Goal: Information Seeking & Learning: Learn about a topic

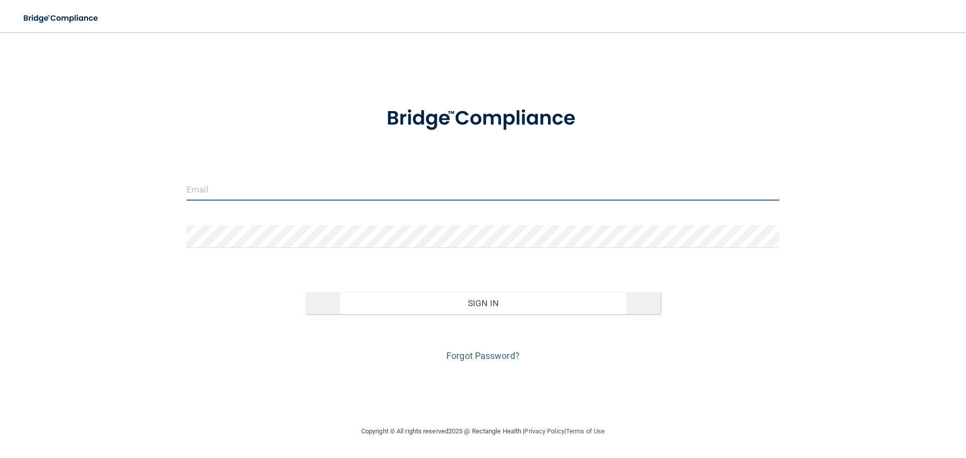
type input "[EMAIL_ADDRESS][DOMAIN_NAME]"
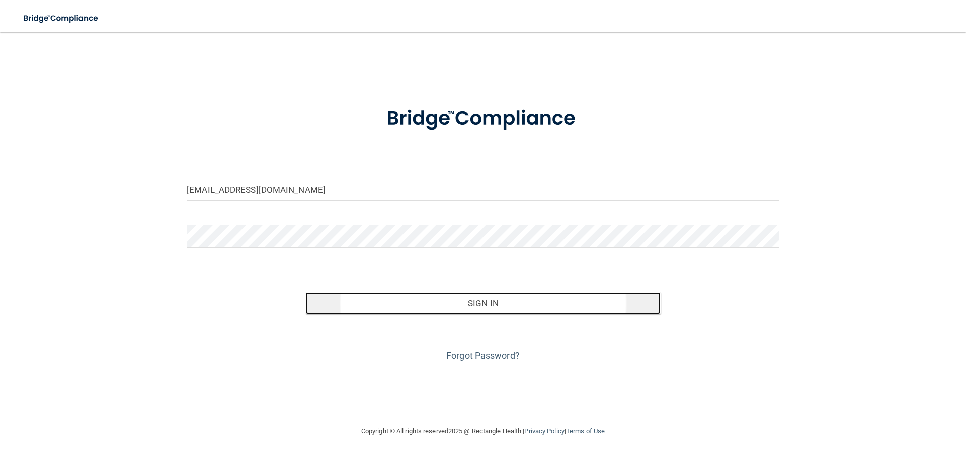
click at [549, 298] on button "Sign In" at bounding box center [483, 303] width 356 height 22
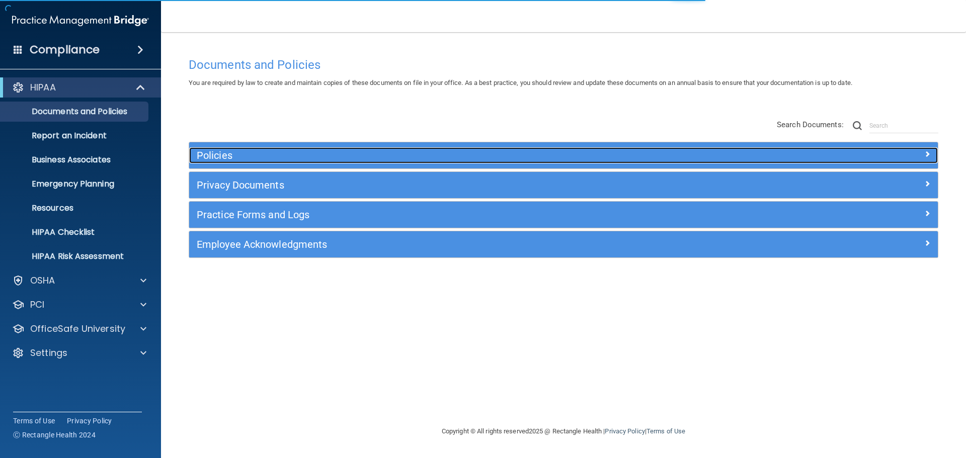
click at [410, 148] on div "Policies" at bounding box center [470, 155] width 562 height 16
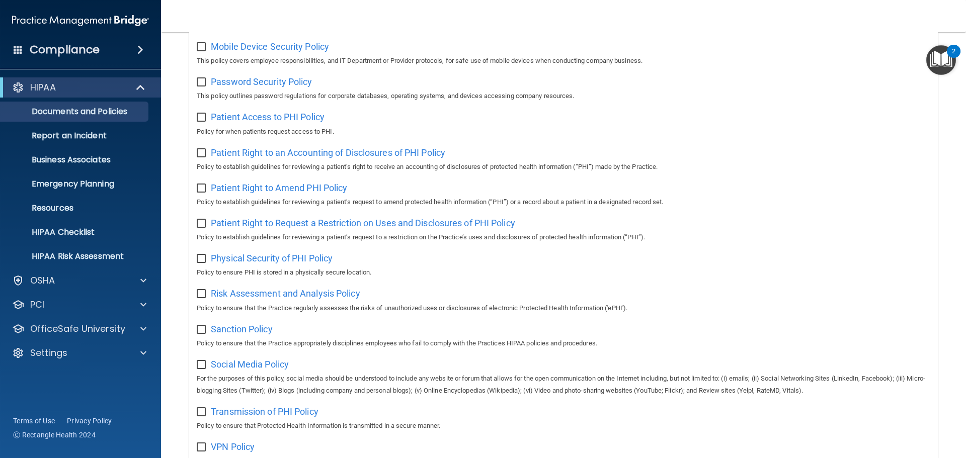
scroll to position [270, 0]
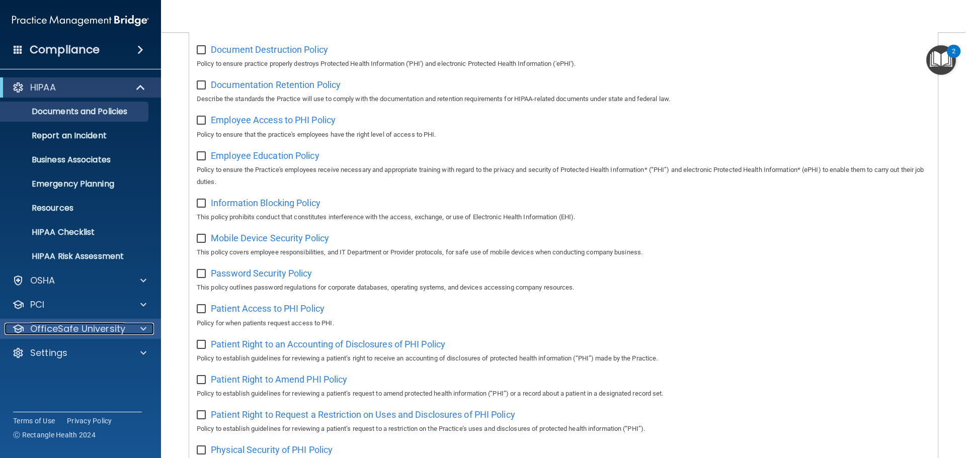
click at [63, 326] on p "OfficeSafe University" at bounding box center [77, 329] width 95 height 12
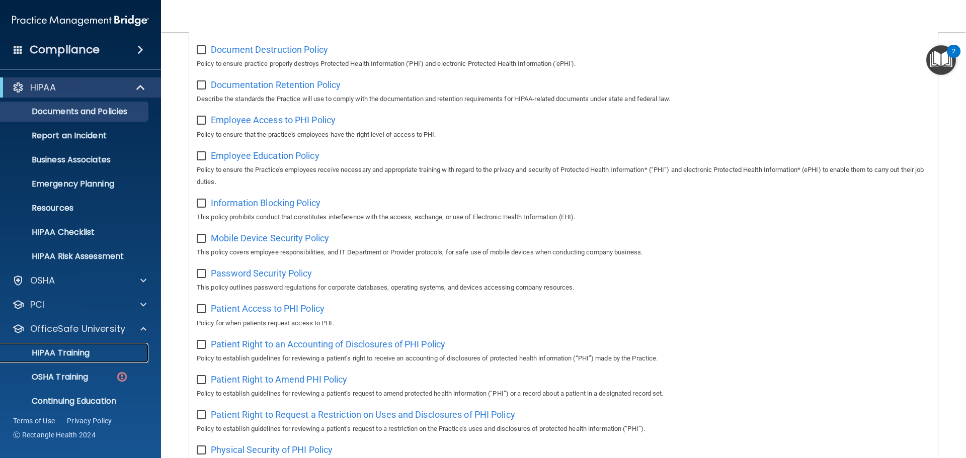
click at [86, 353] on p "HIPAA Training" at bounding box center [48, 353] width 83 height 10
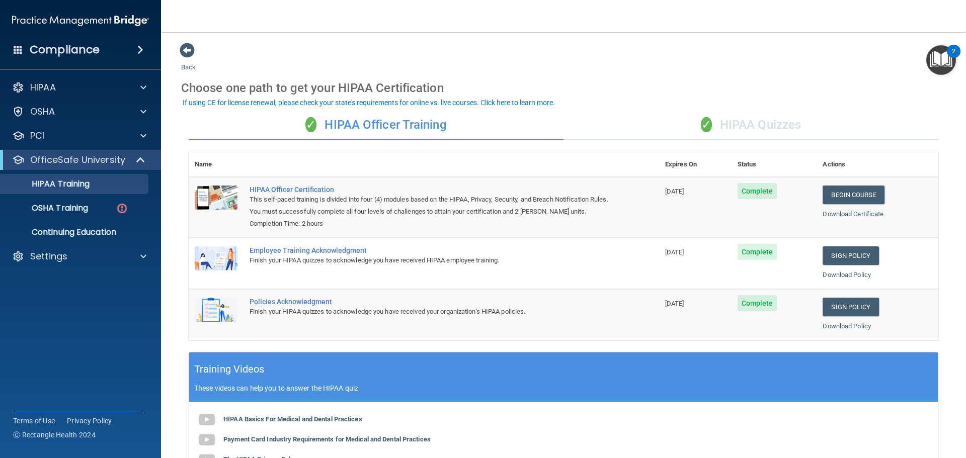
drag, startPoint x: 764, startPoint y: 1, endPoint x: 686, endPoint y: 3, distance: 77.5
click at [687, 3] on nav "Toggle navigation [PERSON_NAME] [EMAIL_ADDRESS][DOMAIN_NAME] Manage My Enterpri…" at bounding box center [563, 16] width 805 height 32
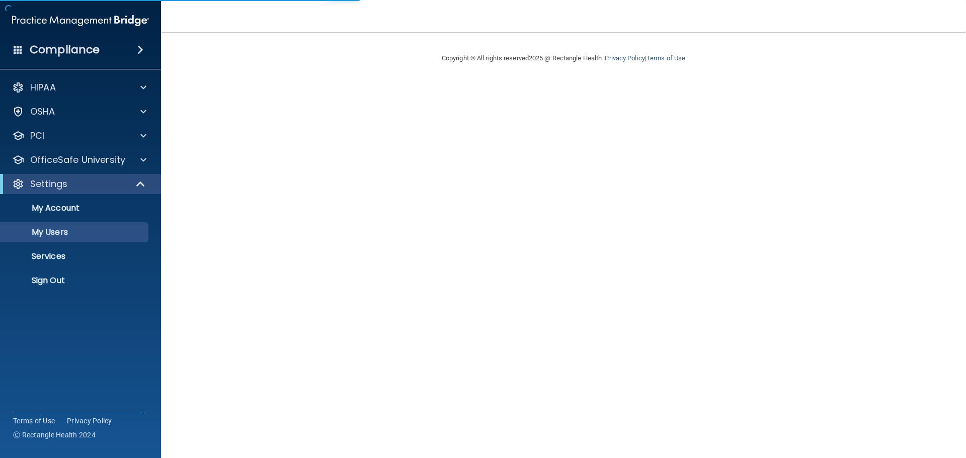
select select "20"
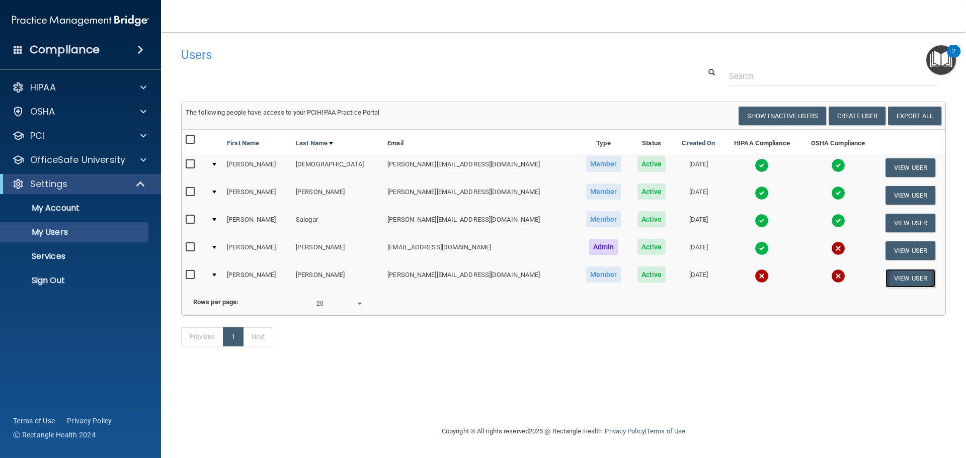
click at [898, 278] on button "View User" at bounding box center [911, 278] width 50 height 19
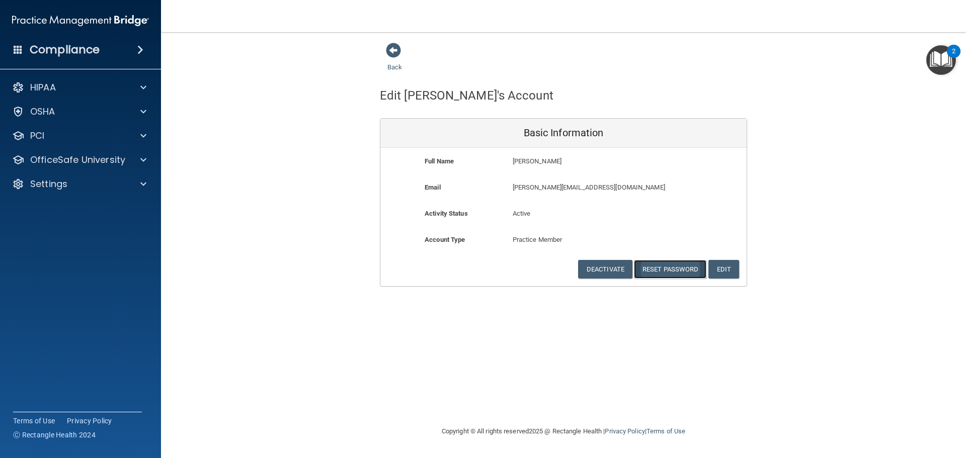
click at [682, 269] on button "Reset Password" at bounding box center [670, 269] width 72 height 19
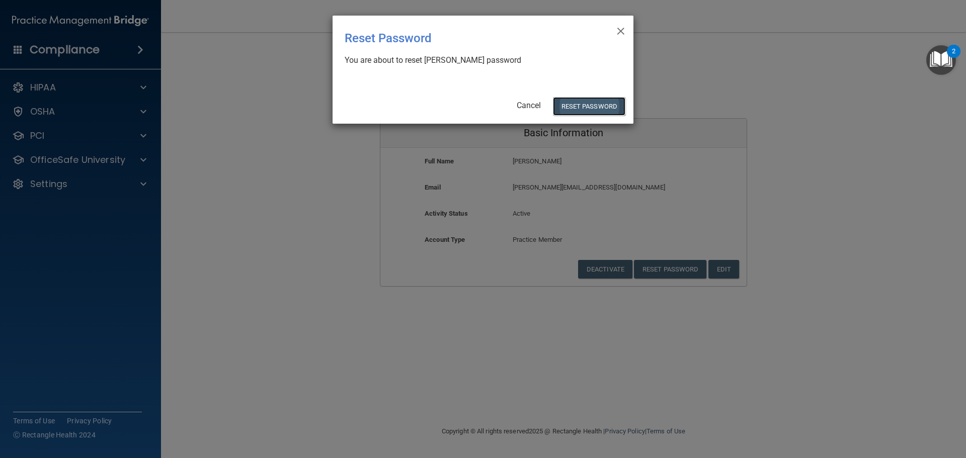
click at [605, 106] on button "Reset Password" at bounding box center [589, 106] width 72 height 19
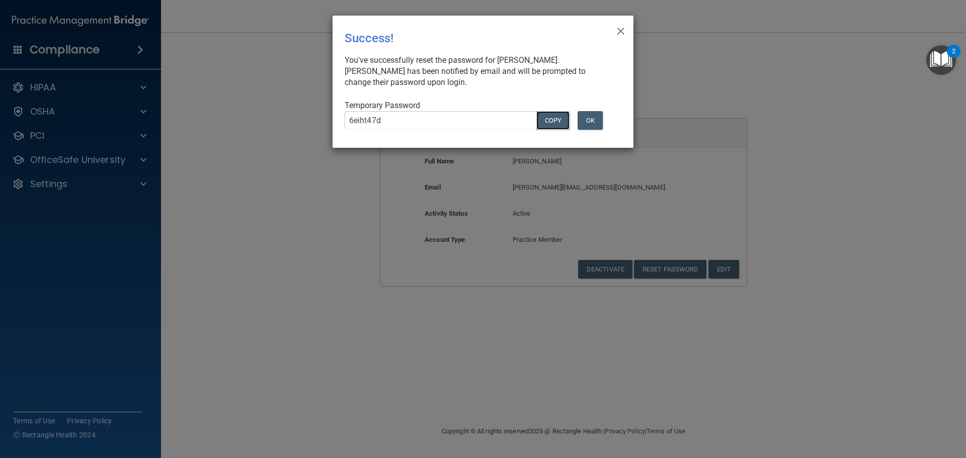
click at [553, 120] on button "COPY" at bounding box center [552, 120] width 33 height 19
click at [595, 119] on button "OK" at bounding box center [590, 120] width 25 height 19
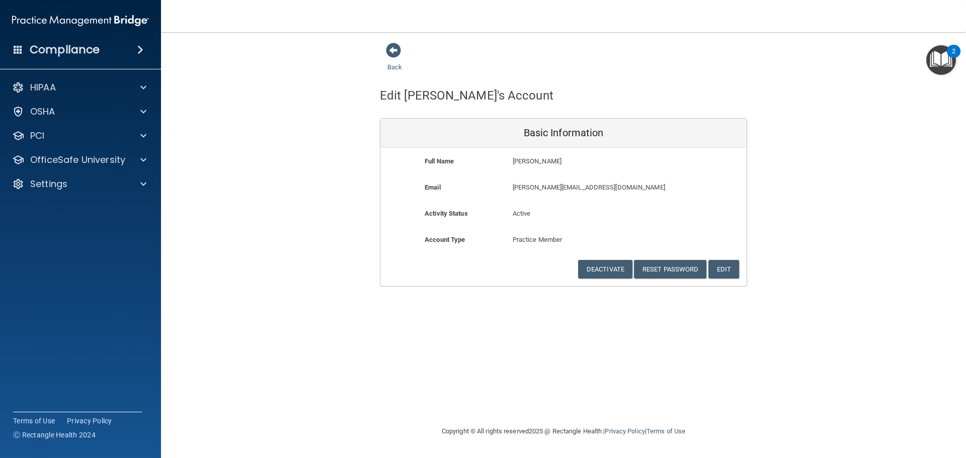
click at [937, 67] on img "Open Resource Center, 2 new notifications" at bounding box center [941, 60] width 30 height 30
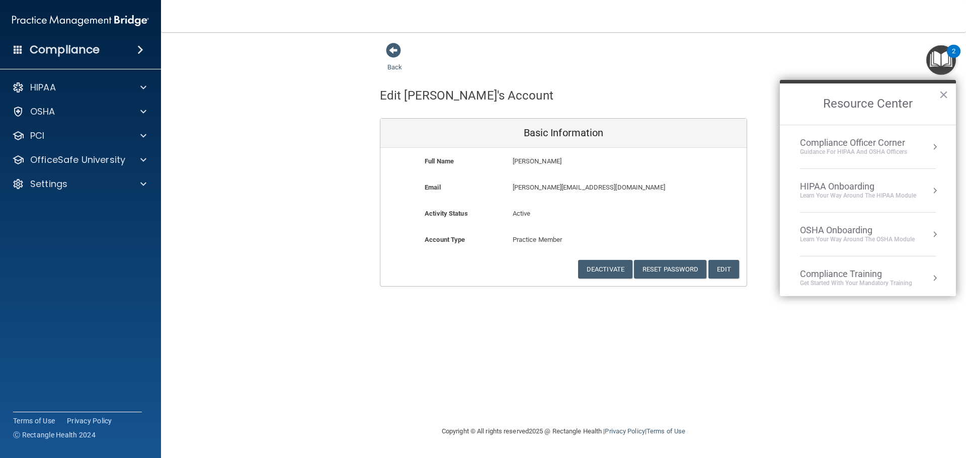
click at [878, 189] on div "HIPAA Onboarding" at bounding box center [858, 186] width 116 height 11
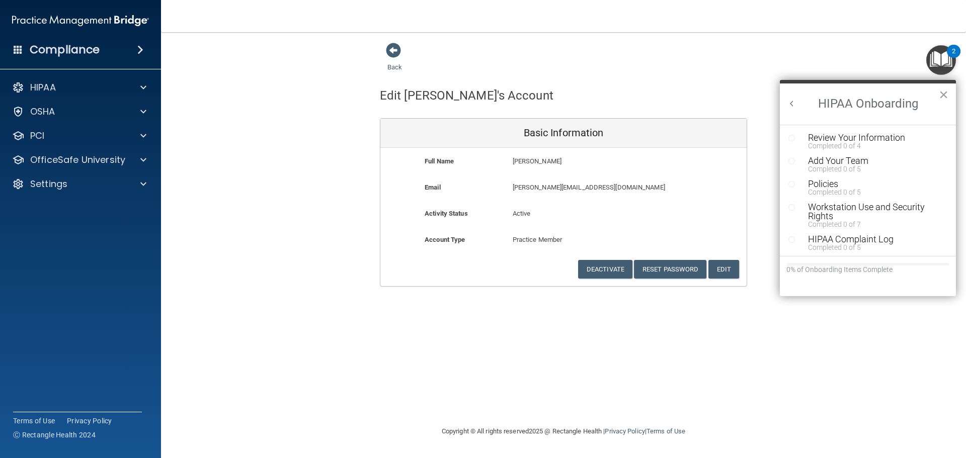
click at [750, 32] on nav "Toggle navigation [PERSON_NAME] [EMAIL_ADDRESS][DOMAIN_NAME] Manage My Enterpri…" at bounding box center [563, 16] width 805 height 32
click at [382, 45] on div "Back" at bounding box center [410, 57] width 61 height 31
click at [392, 46] on span at bounding box center [393, 50] width 15 height 15
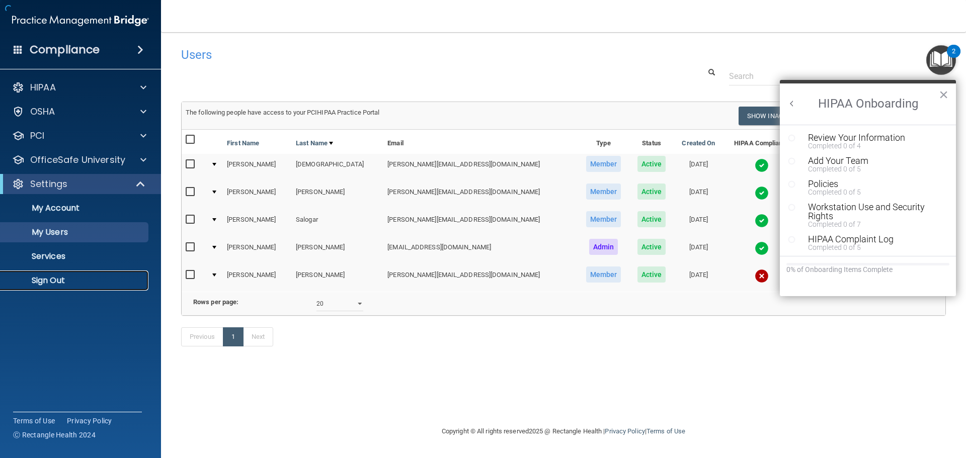
click at [88, 281] on p "Sign Out" at bounding box center [75, 281] width 137 height 10
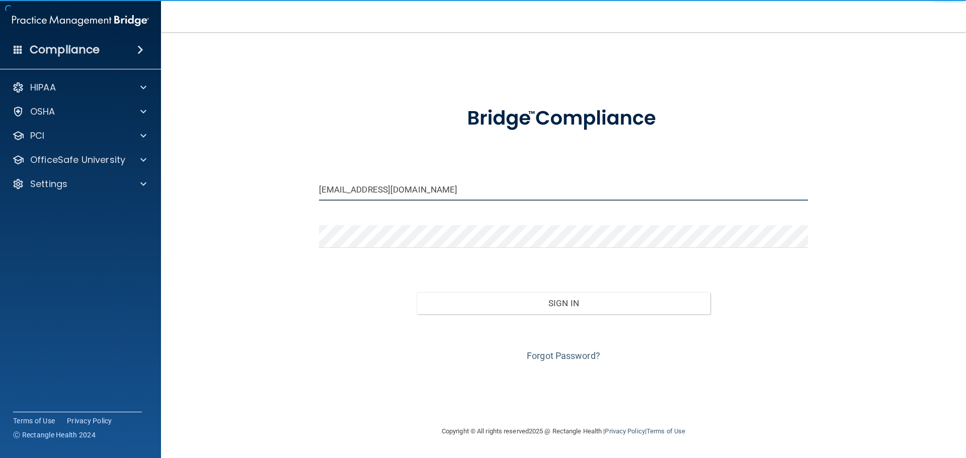
drag, startPoint x: 505, startPoint y: 188, endPoint x: 95, endPoint y: 173, distance: 409.9
click at [122, 178] on div "Compliance HIPAA Documents and Policies Report an Incident Business Associates …" at bounding box center [483, 229] width 966 height 458
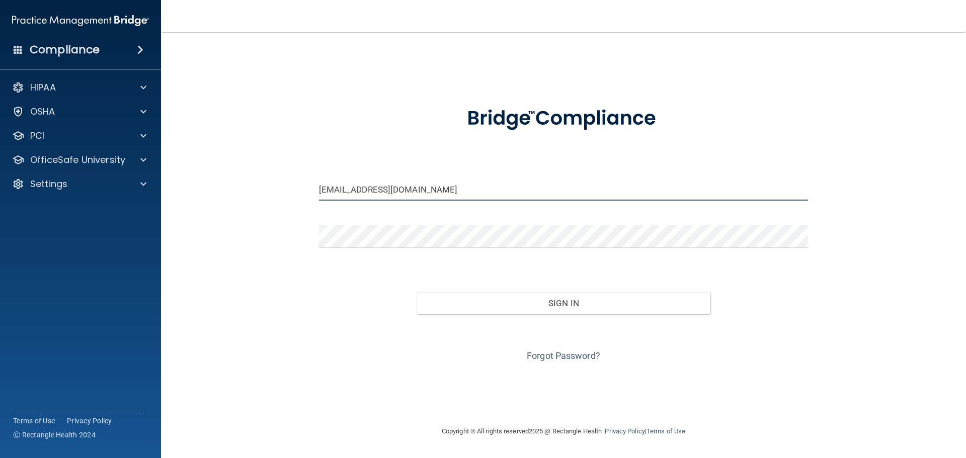
type input "[PERSON_NAME][EMAIL_ADDRESS][DOMAIN_NAME]"
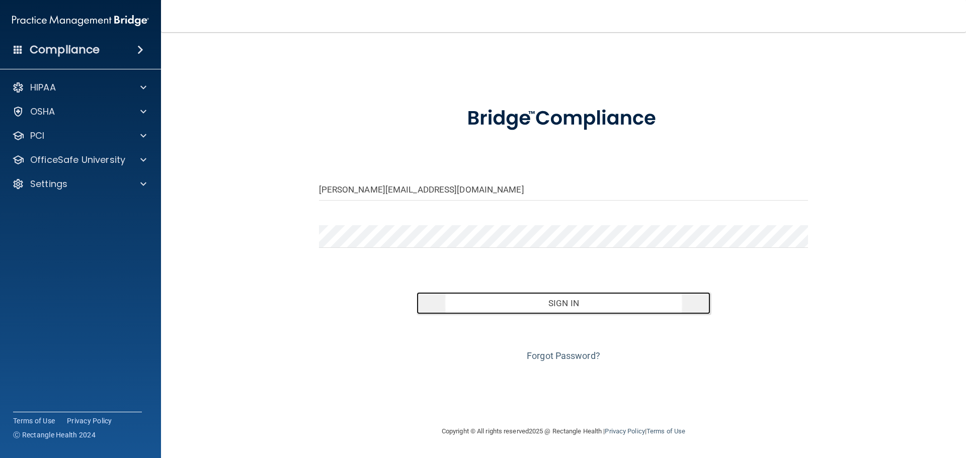
click at [539, 299] on button "Sign In" at bounding box center [564, 303] width 294 height 22
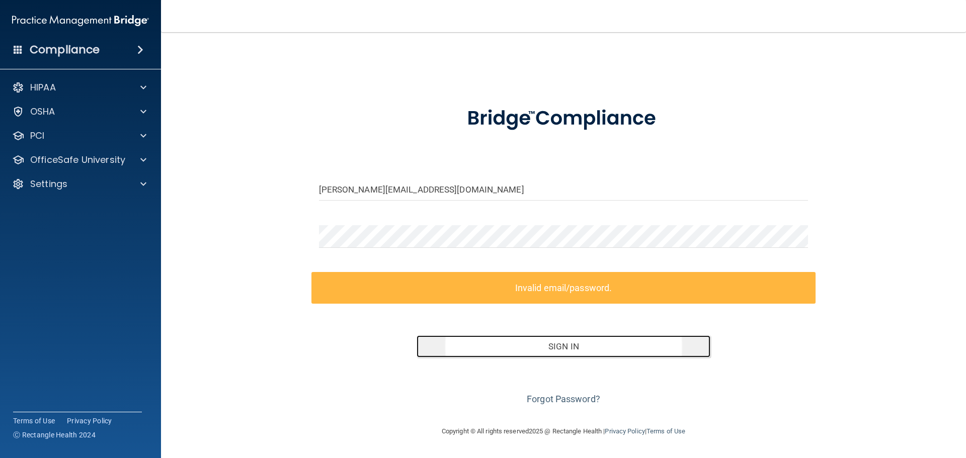
click at [615, 337] on button "Sign In" at bounding box center [564, 347] width 294 height 22
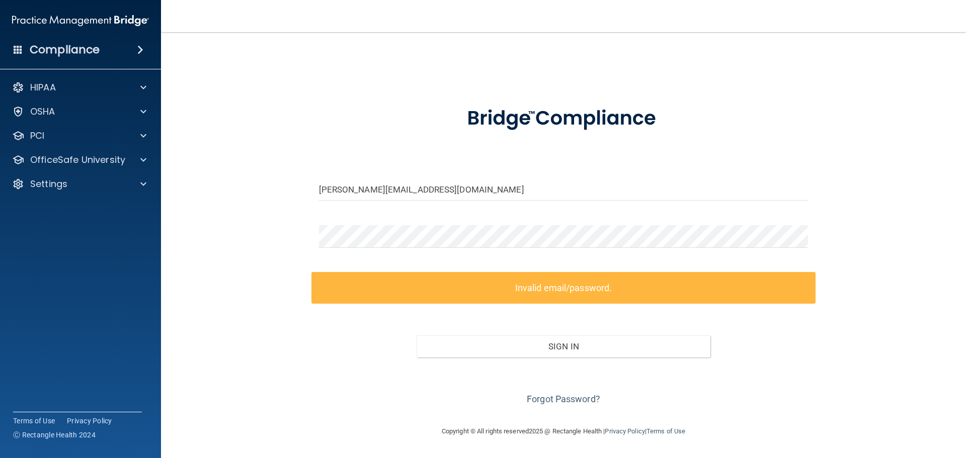
click at [903, 164] on div "[PERSON_NAME][EMAIL_ADDRESS][DOMAIN_NAME] Invalid email/password. You don't hav…" at bounding box center [563, 228] width 765 height 373
click at [764, 79] on div "[PERSON_NAME][EMAIL_ADDRESS][DOMAIN_NAME] Invalid email/password. You don't hav…" at bounding box center [563, 228] width 765 height 373
click at [180, 224] on main "[PERSON_NAME][EMAIL_ADDRESS][DOMAIN_NAME] Invalid email/password. You don't hav…" at bounding box center [563, 245] width 805 height 426
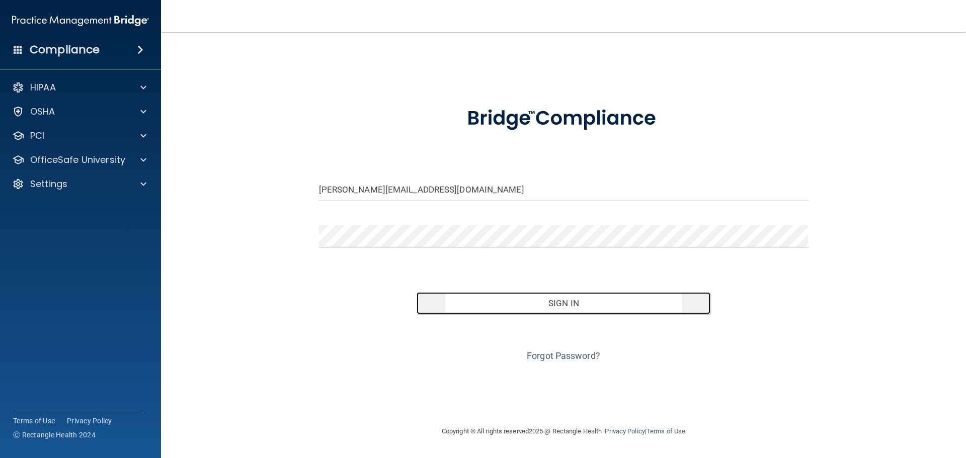
click at [584, 307] on button "Sign In" at bounding box center [564, 303] width 294 height 22
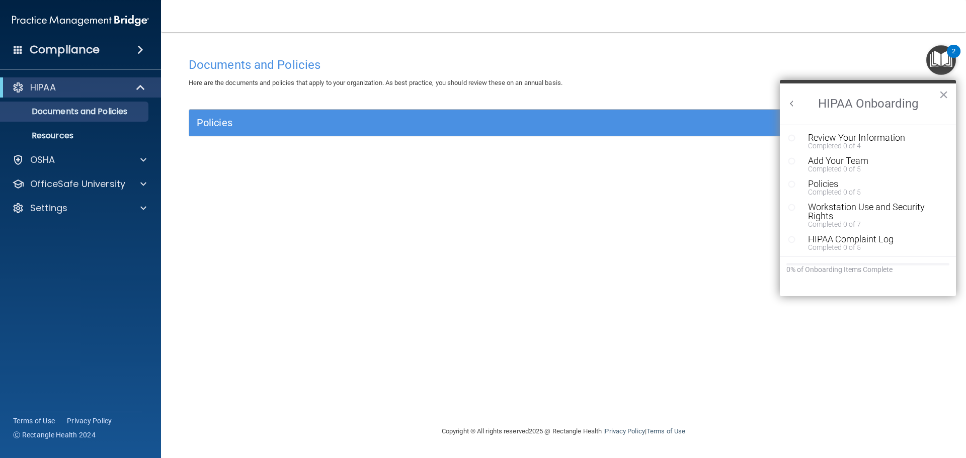
click at [296, 138] on div "Policies Select All (Unselect 0) Unselect All Print Selected (0) Acceptable Use…" at bounding box center [563, 128] width 765 height 39
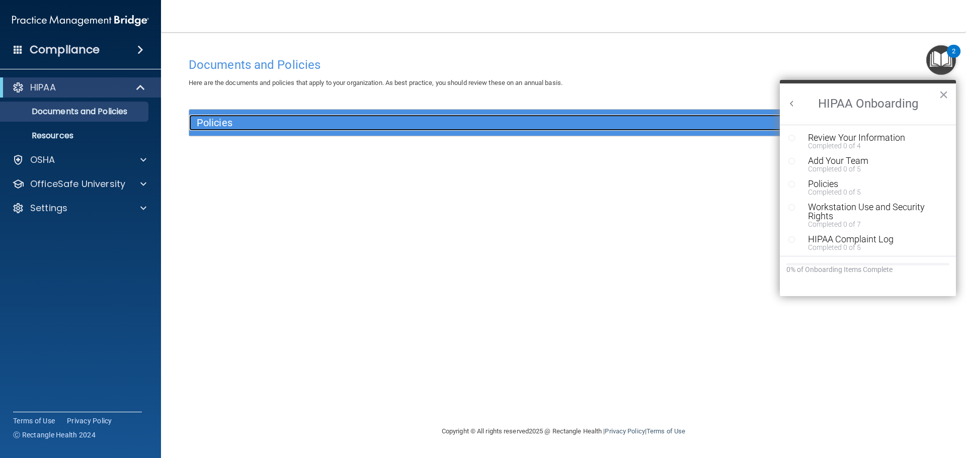
click at [307, 127] on h5 "Policies" at bounding box center [470, 122] width 546 height 11
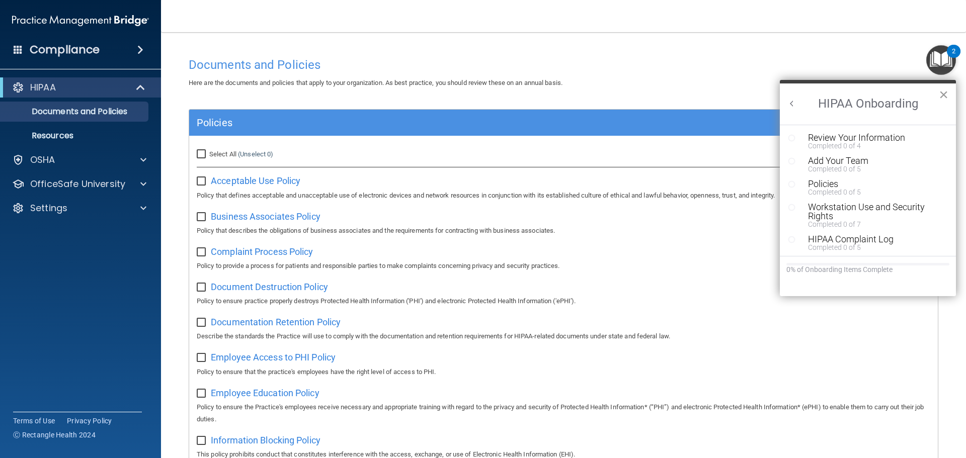
click at [941, 94] on button "×" at bounding box center [944, 95] width 10 height 16
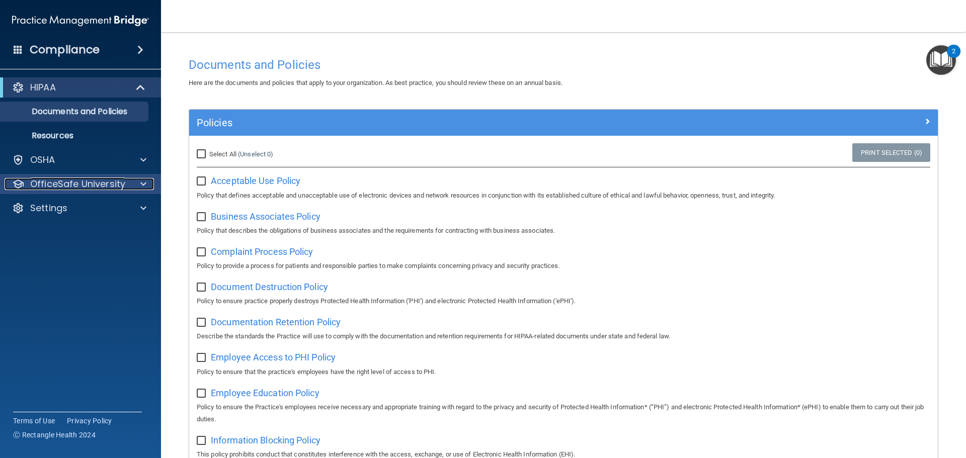
click at [85, 181] on p "OfficeSafe University" at bounding box center [77, 184] width 95 height 12
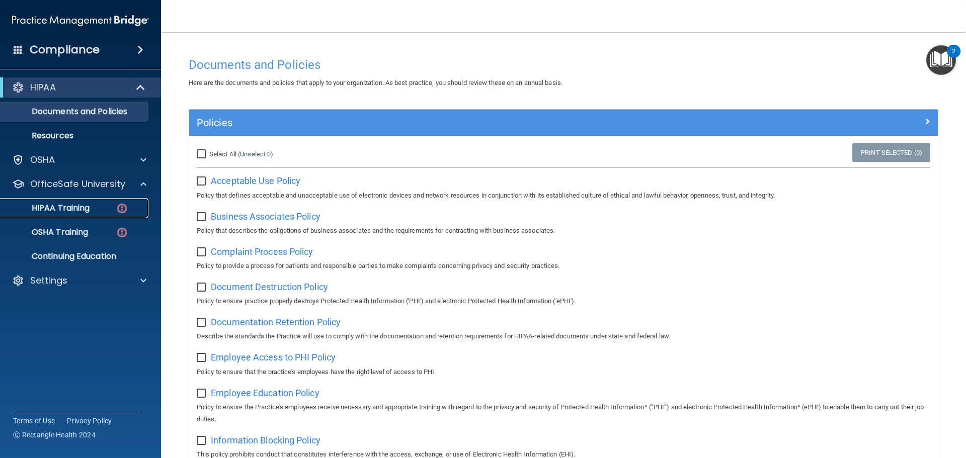
click at [74, 208] on p "HIPAA Training" at bounding box center [48, 208] width 83 height 10
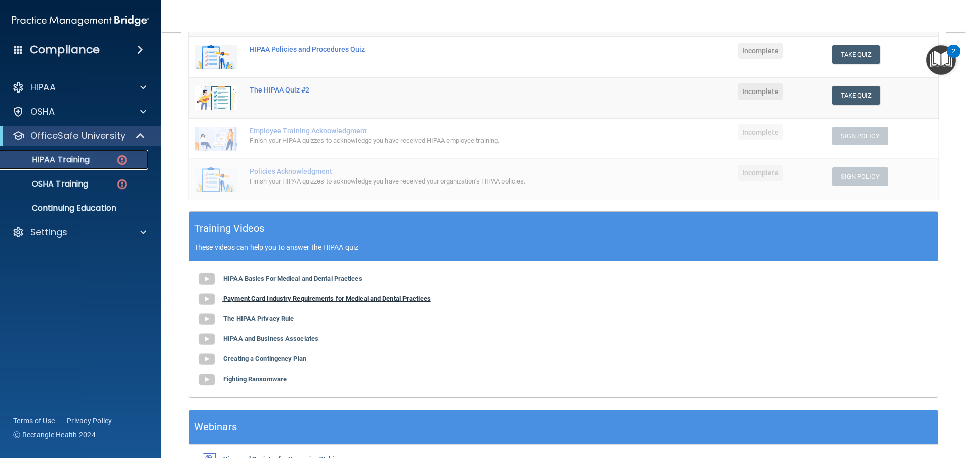
scroll to position [247, 0]
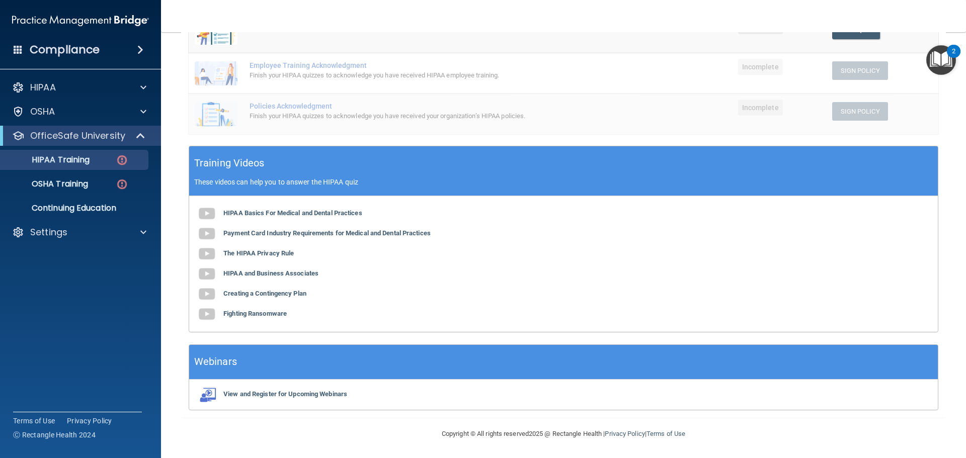
click at [345, 201] on div "HIPAA Basics For Medical and Dental Practices Payment Card Industry Requirement…" at bounding box center [563, 264] width 749 height 136
click at [359, 212] on b "HIPAA Basics For Medical and Dental Practices" at bounding box center [292, 213] width 139 height 8
click at [267, 273] on b "HIPAA and Business Associates" at bounding box center [270, 274] width 95 height 8
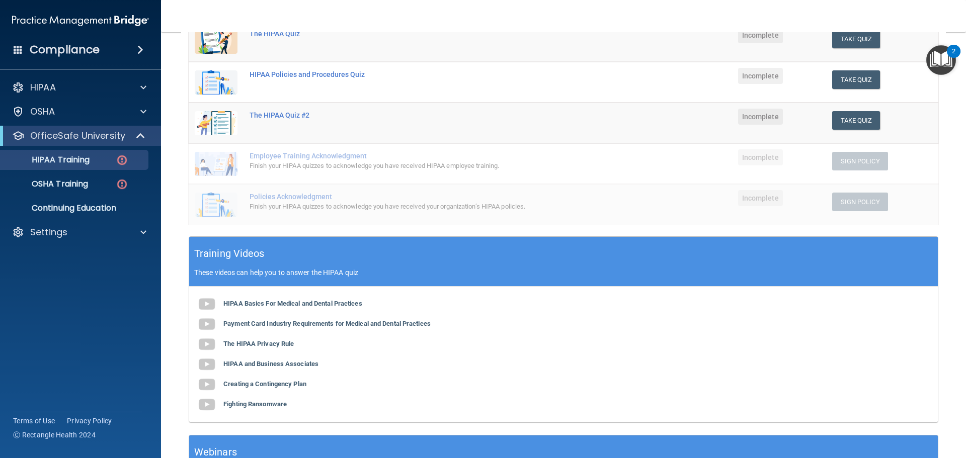
scroll to position [0, 0]
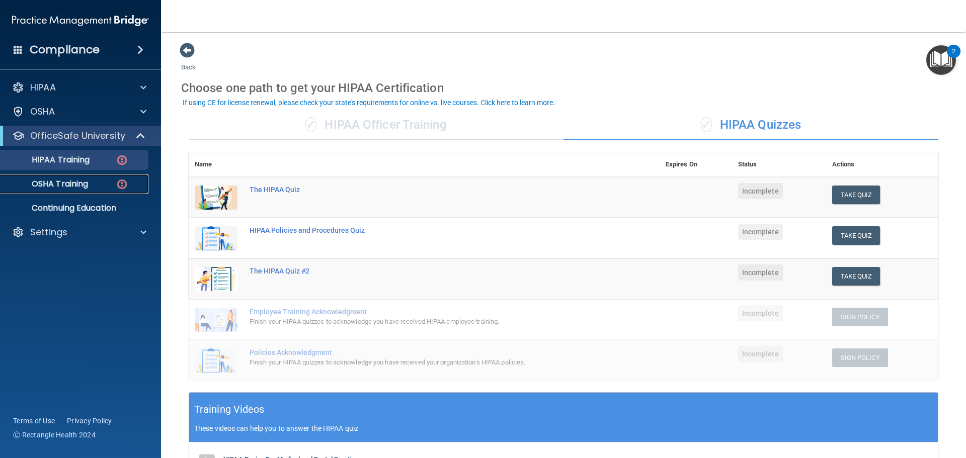
drag, startPoint x: 88, startPoint y: 180, endPoint x: 127, endPoint y: 174, distance: 39.7
click at [88, 180] on p "OSHA Training" at bounding box center [48, 184] width 82 height 10
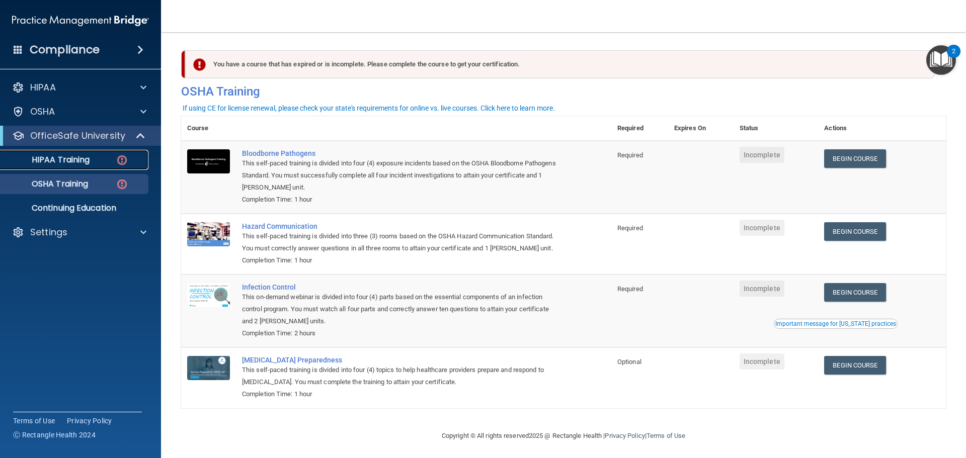
click at [69, 162] on p "HIPAA Training" at bounding box center [48, 160] width 83 height 10
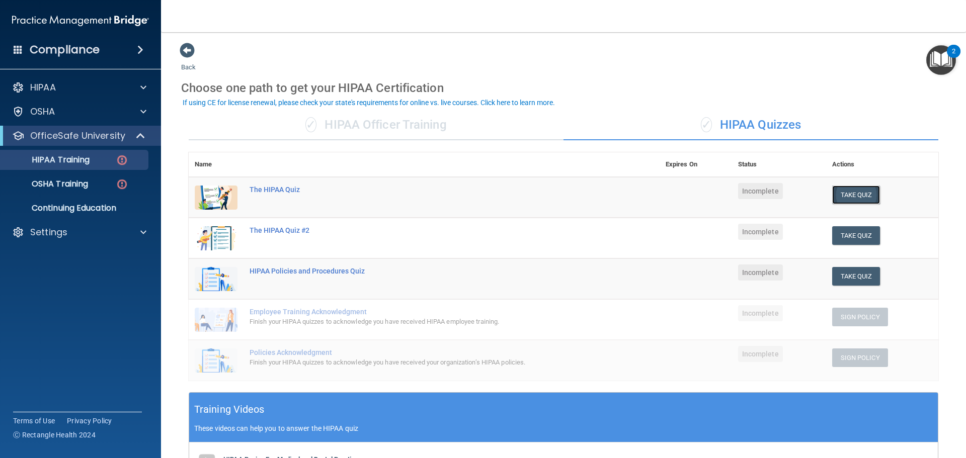
click at [853, 192] on button "Take Quiz" at bounding box center [856, 195] width 48 height 19
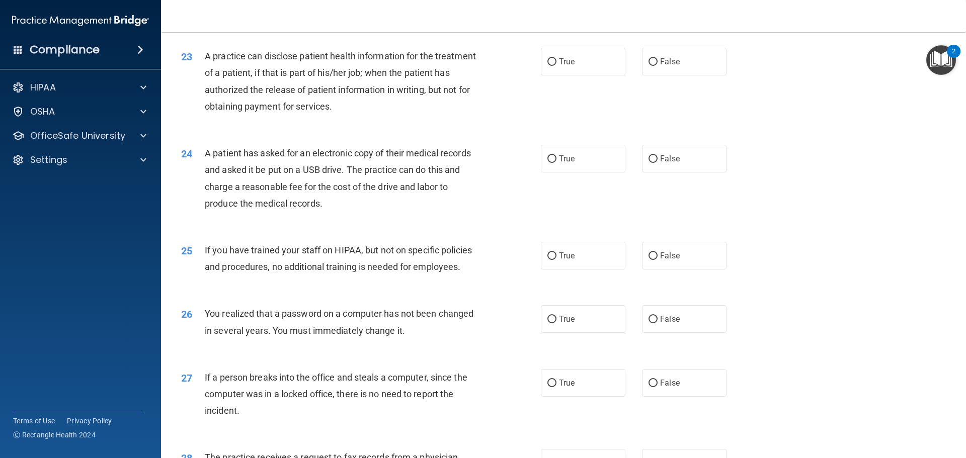
scroll to position [1370, 0]
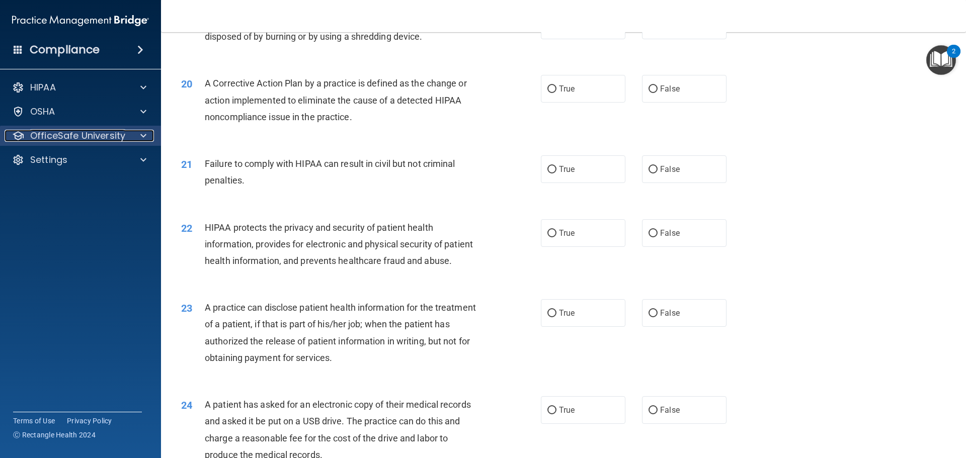
click at [79, 135] on p "OfficeSafe University" at bounding box center [77, 136] width 95 height 12
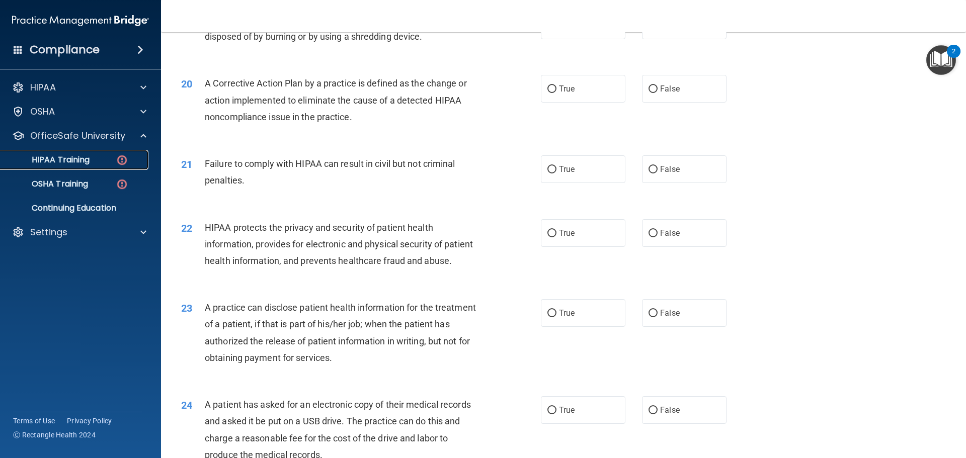
click at [73, 156] on p "HIPAA Training" at bounding box center [48, 160] width 83 height 10
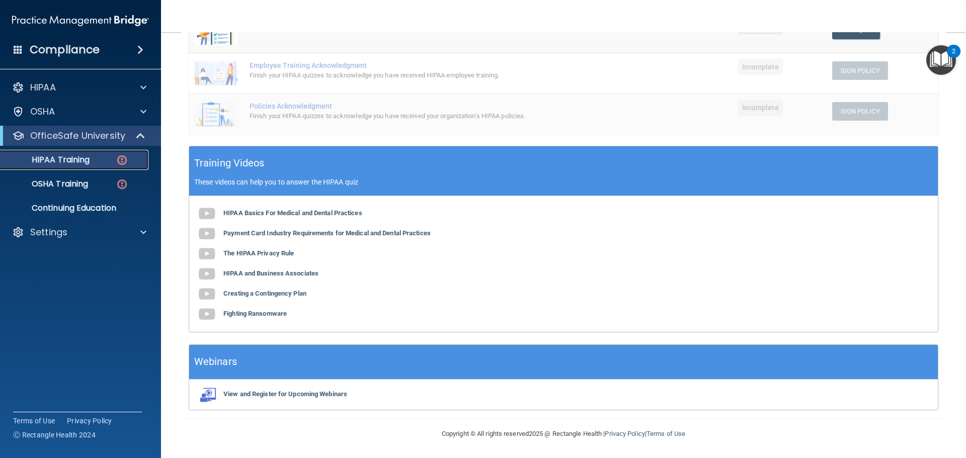
scroll to position [96, 0]
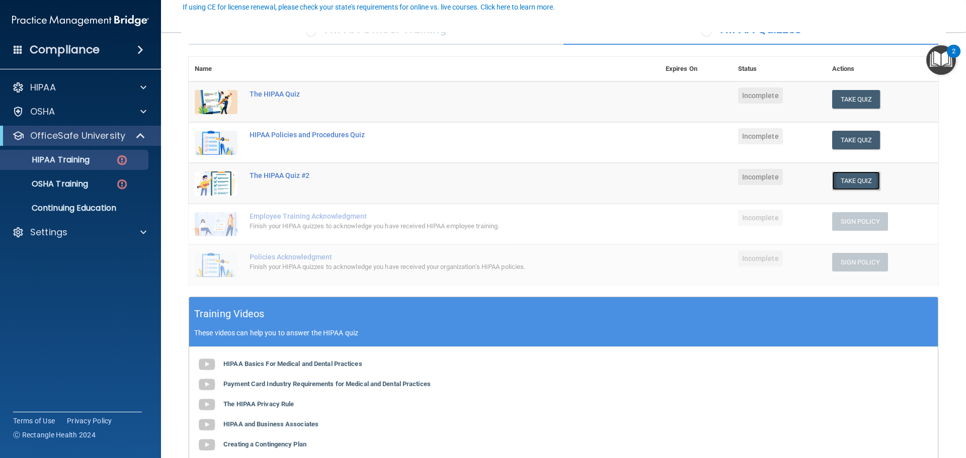
click at [854, 181] on button "Take Quiz" at bounding box center [856, 181] width 48 height 19
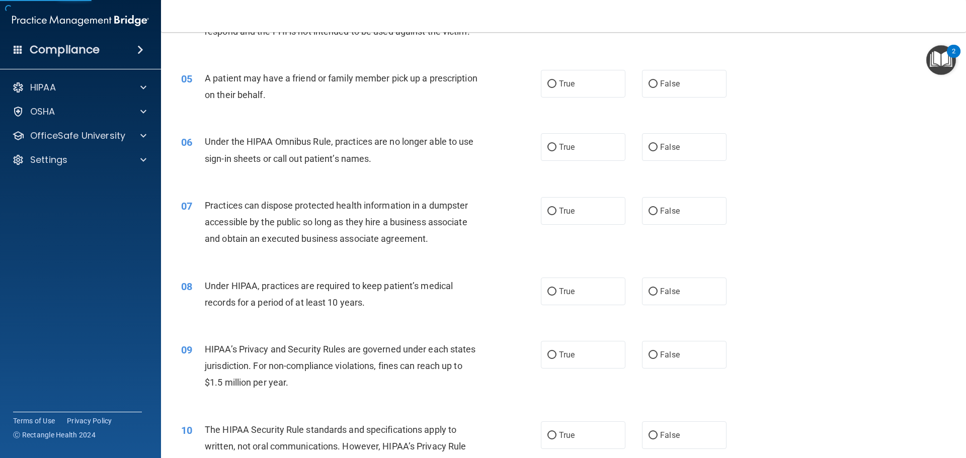
scroll to position [397, 0]
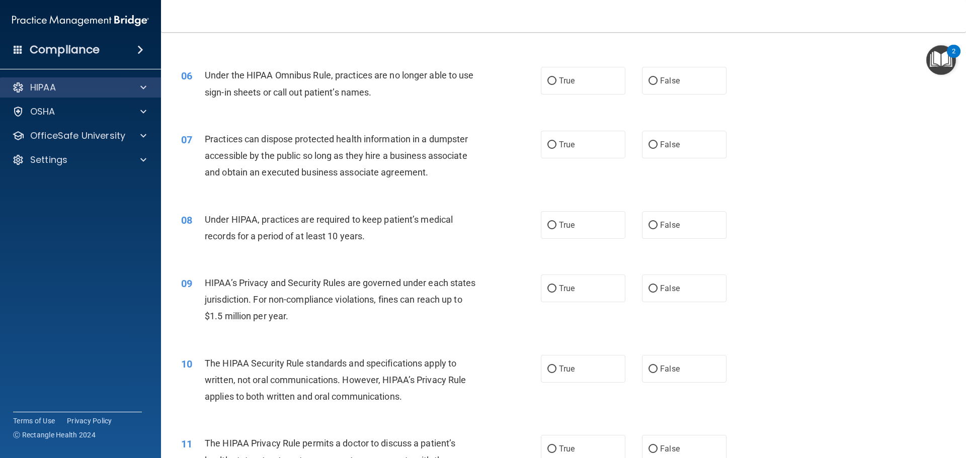
click at [40, 79] on div "HIPAA" at bounding box center [81, 87] width 162 height 20
click at [56, 81] on div "HIPAA" at bounding box center [81, 87] width 162 height 20
click at [147, 84] on div at bounding box center [141, 88] width 25 height 12
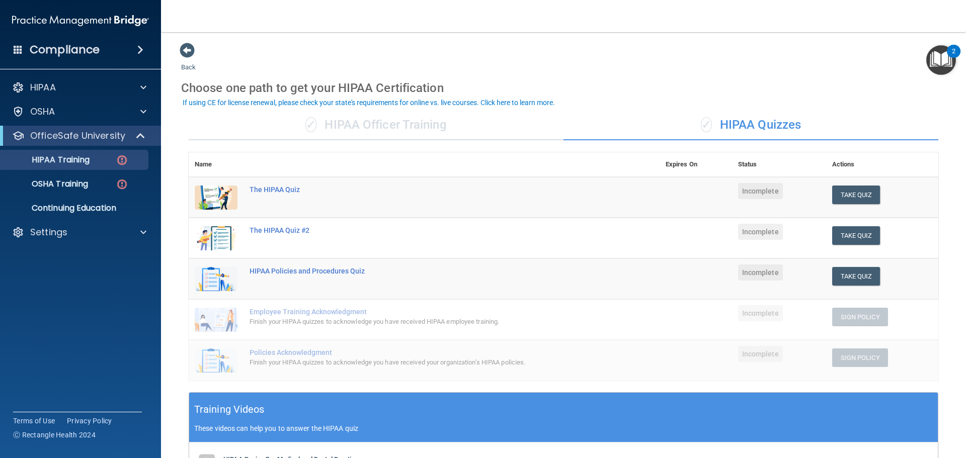
click at [403, 103] on div "If using CE for license renewal, please check your state's requirements for onl…" at bounding box center [369, 102] width 372 height 7
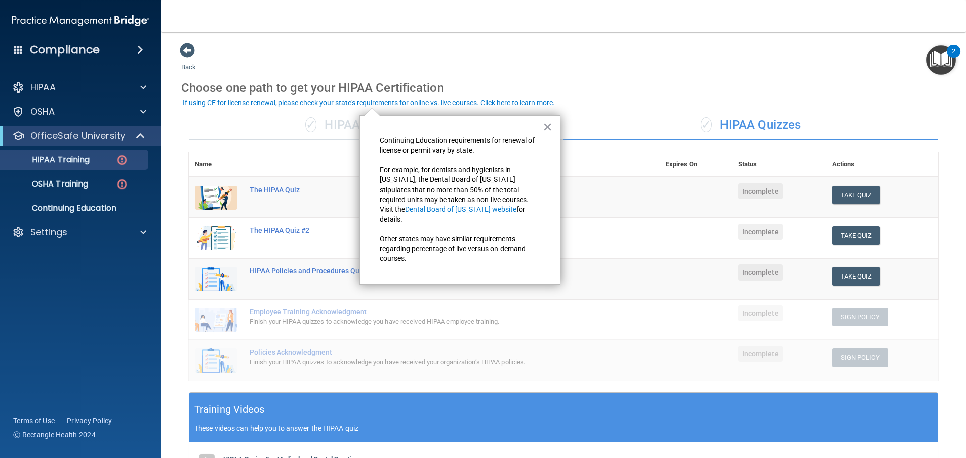
click at [548, 128] on button "×" at bounding box center [548, 127] width 10 height 16
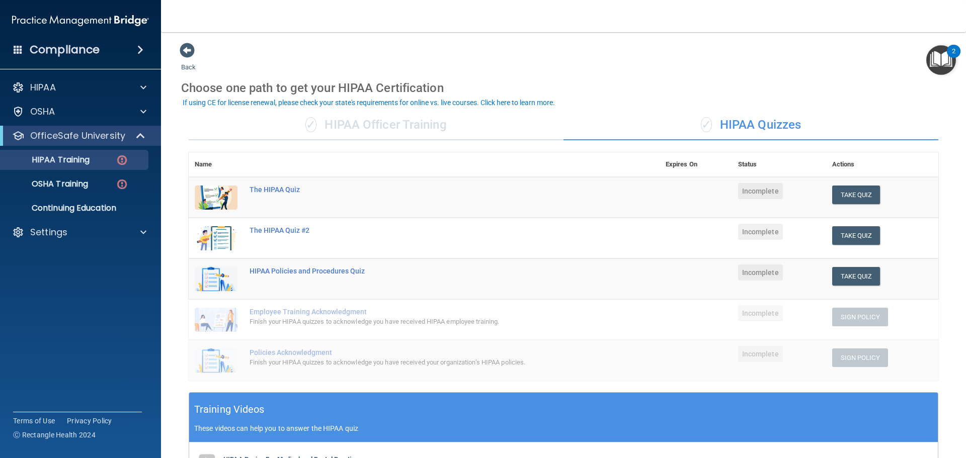
click at [929, 60] on img "Open Resource Center, 2 new notifications" at bounding box center [941, 60] width 30 height 30
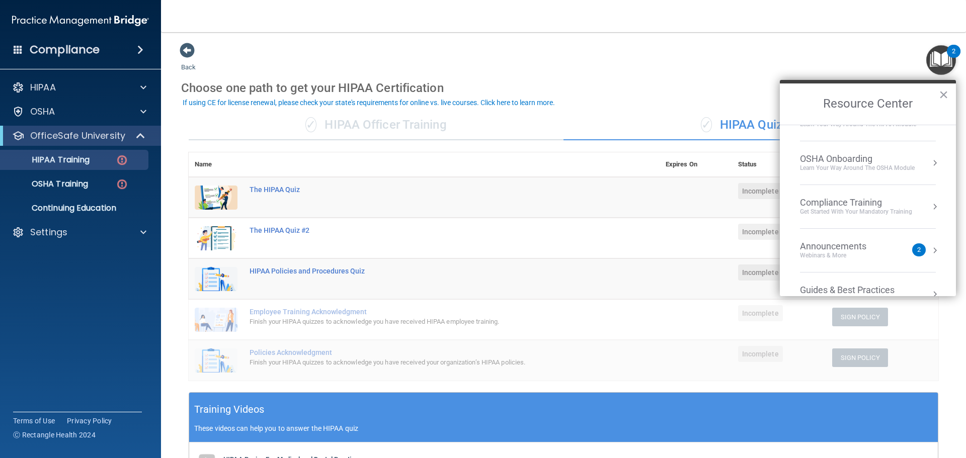
scroll to position [144, 0]
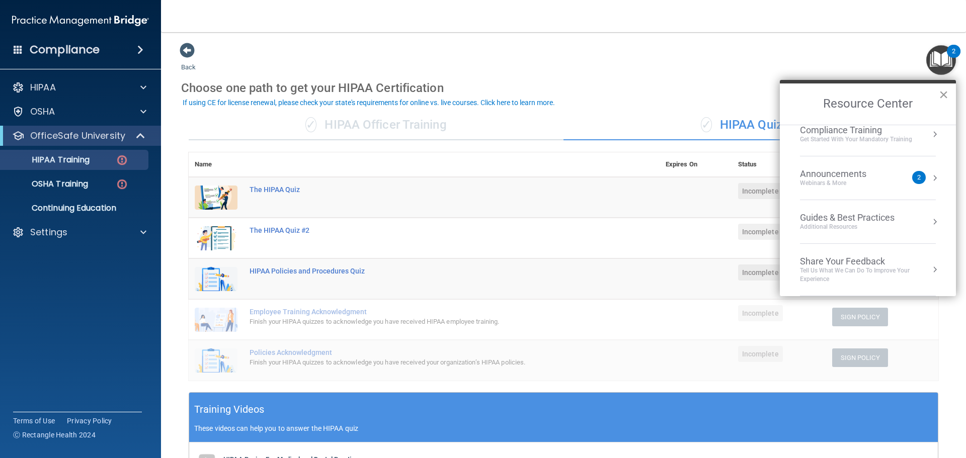
click at [946, 92] on button "×" at bounding box center [944, 95] width 10 height 16
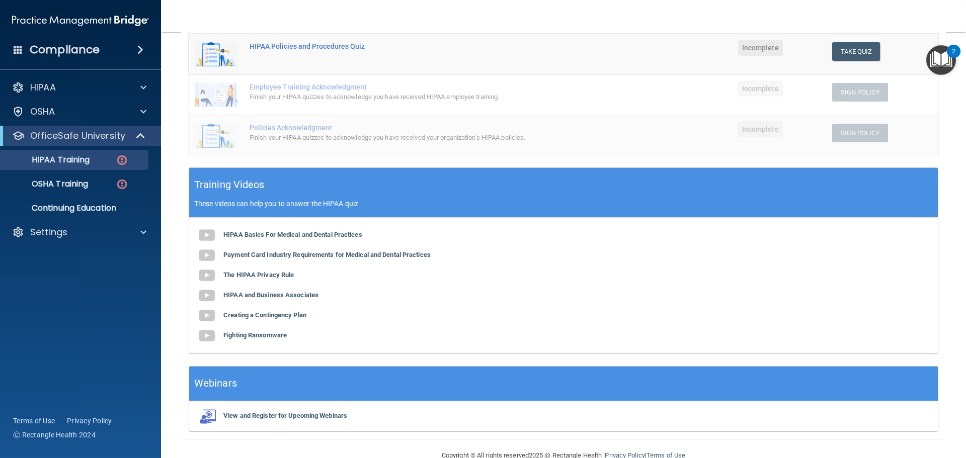
scroll to position [247, 0]
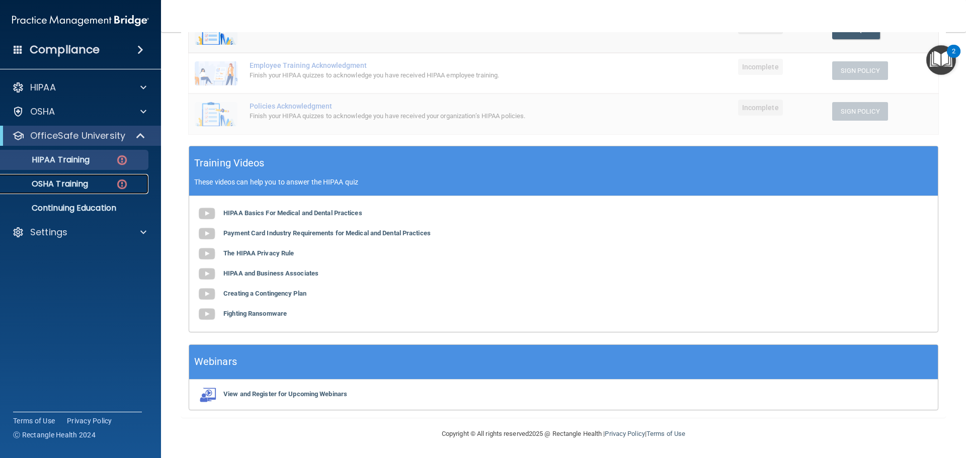
drag, startPoint x: 46, startPoint y: 182, endPoint x: 56, endPoint y: 181, distance: 10.1
click at [46, 182] on p "OSHA Training" at bounding box center [48, 184] width 82 height 10
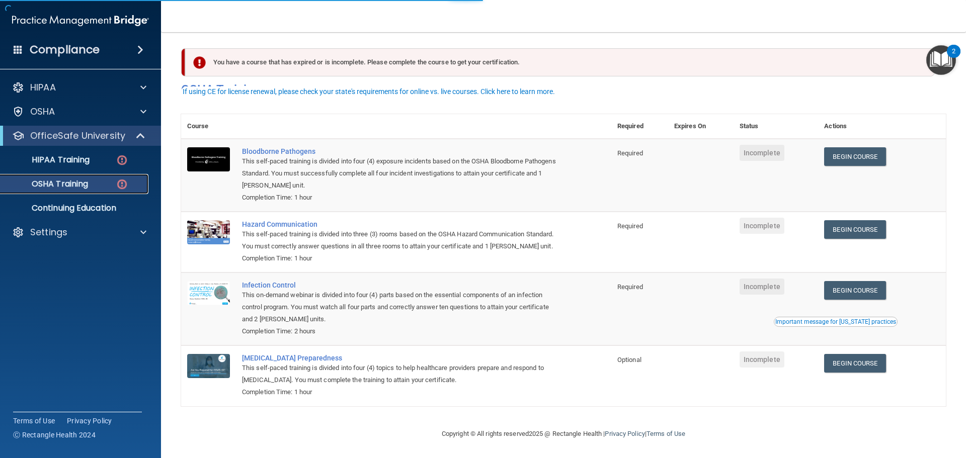
scroll to position [17, 0]
click at [92, 210] on p "Continuing Education" at bounding box center [75, 208] width 137 height 10
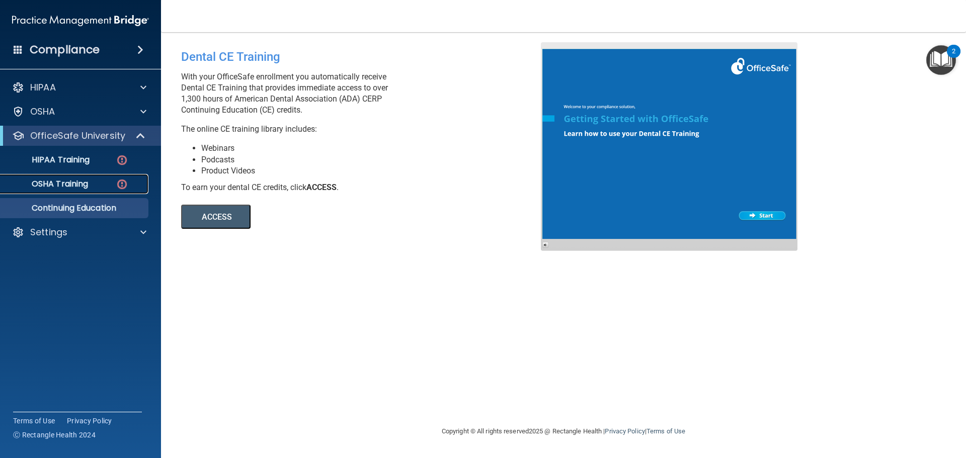
click at [82, 180] on p "OSHA Training" at bounding box center [48, 184] width 82 height 10
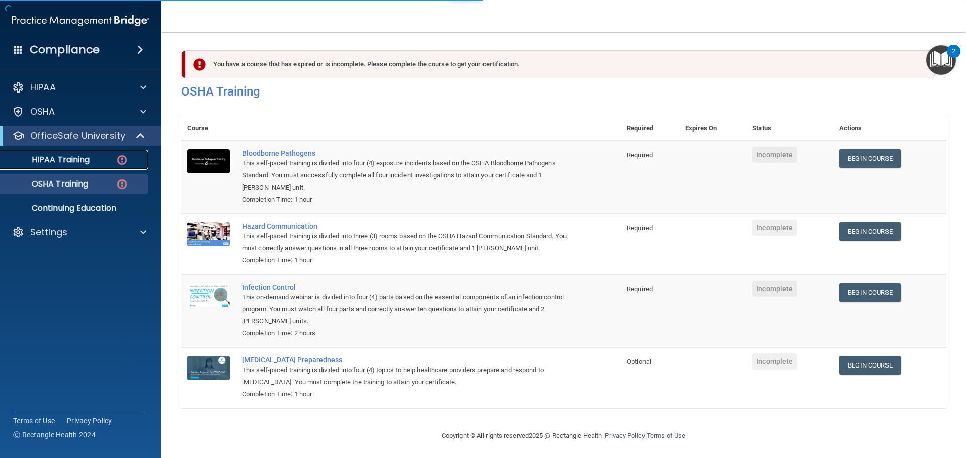
click at [79, 161] on p "HIPAA Training" at bounding box center [48, 160] width 83 height 10
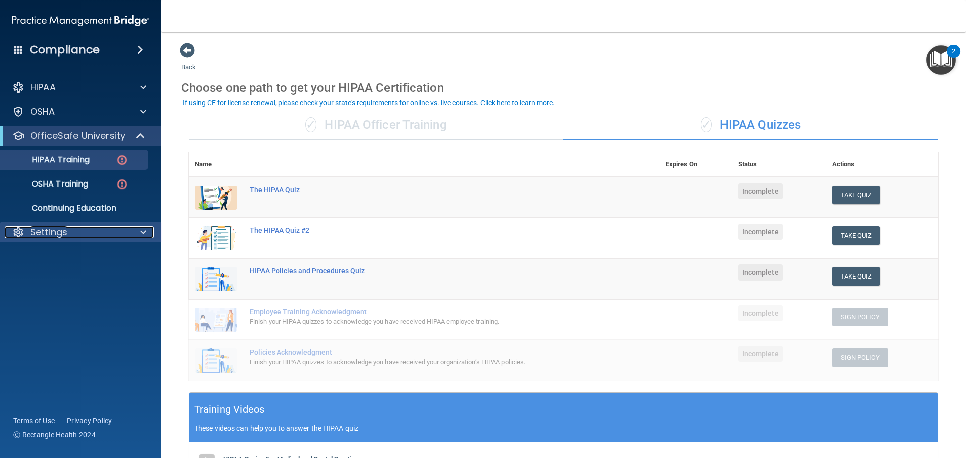
click at [73, 229] on div "Settings" at bounding box center [67, 232] width 125 height 12
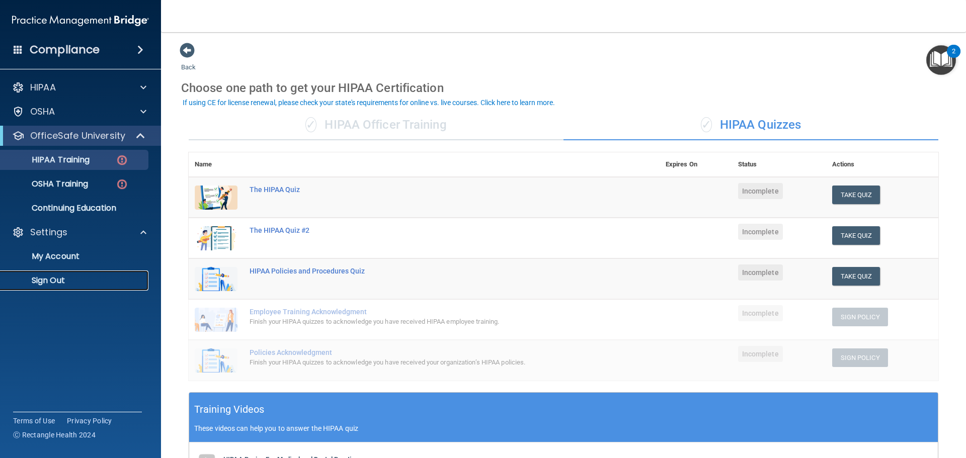
click at [58, 280] on p "Sign Out" at bounding box center [75, 281] width 137 height 10
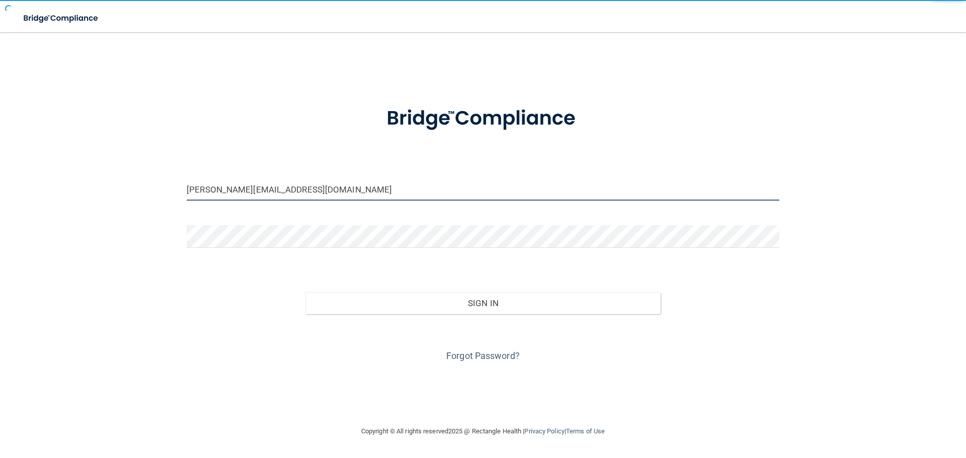
drag, startPoint x: 322, startPoint y: 192, endPoint x: 27, endPoint y: 201, distance: 294.5
click at [0, 195] on html "Toggle navigation [PERSON_NAME] [PERSON_NAME][EMAIL_ADDRESS][DOMAIN_NAME] Manag…" at bounding box center [483, 229] width 966 height 458
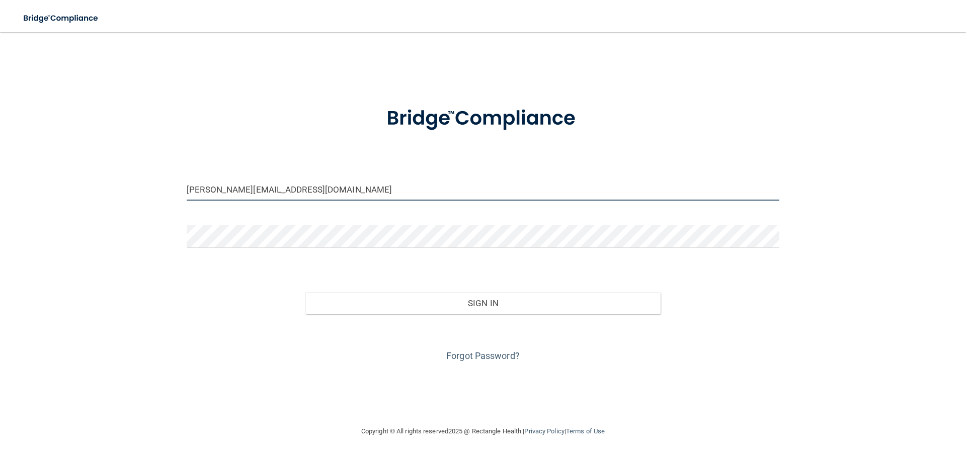
type input "[EMAIL_ADDRESS][DOMAIN_NAME]"
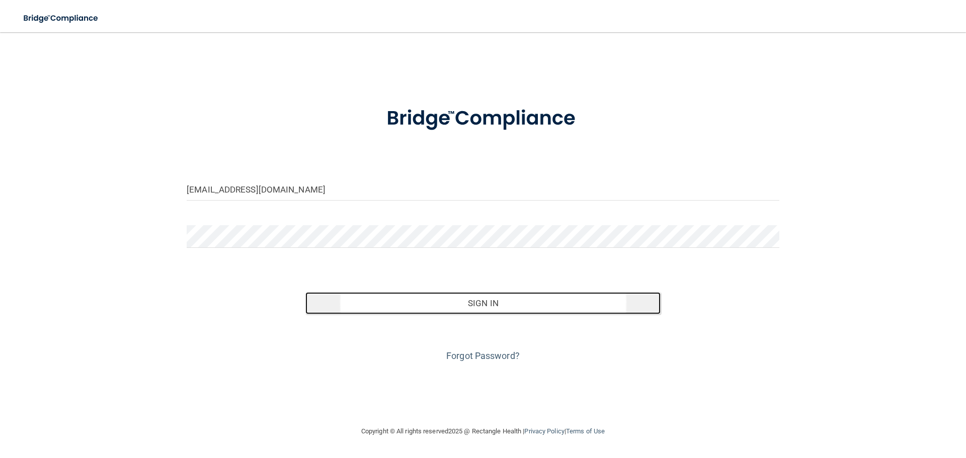
click at [493, 294] on button "Sign In" at bounding box center [483, 303] width 356 height 22
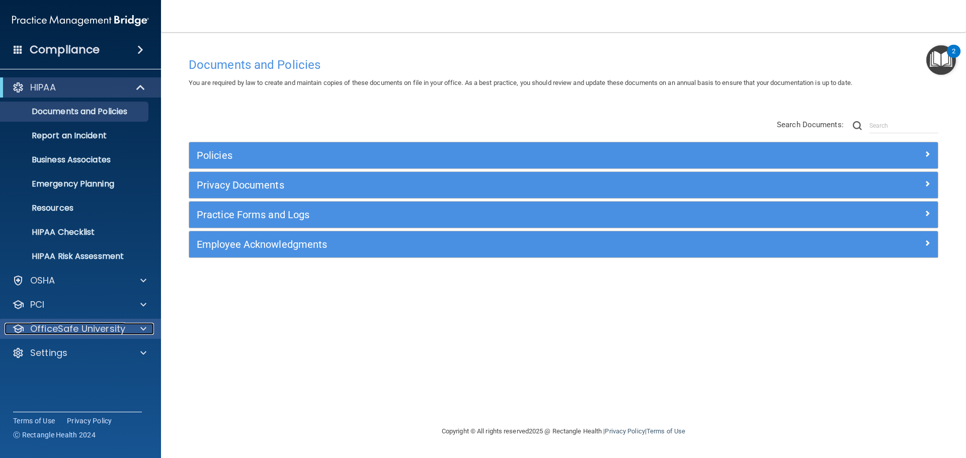
click at [62, 324] on p "OfficeSafe University" at bounding box center [77, 329] width 95 height 12
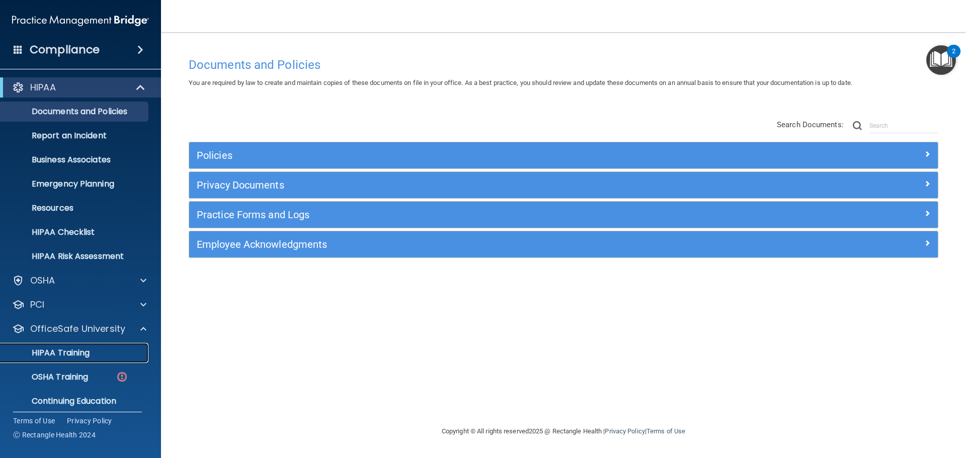
click at [72, 352] on p "HIPAA Training" at bounding box center [48, 353] width 83 height 10
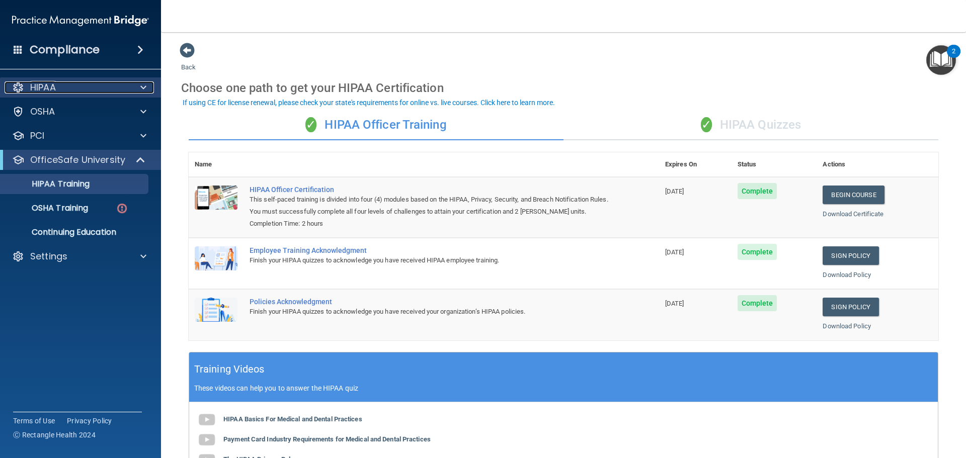
click at [59, 83] on div "HIPAA" at bounding box center [67, 88] width 125 height 12
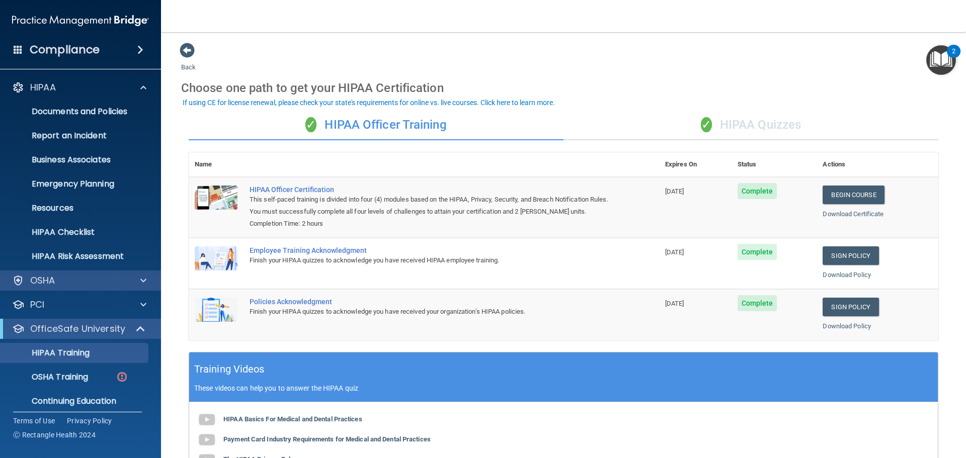
click at [66, 287] on div "OSHA" at bounding box center [81, 281] width 162 height 20
click at [85, 279] on div "OSHA" at bounding box center [67, 281] width 125 height 12
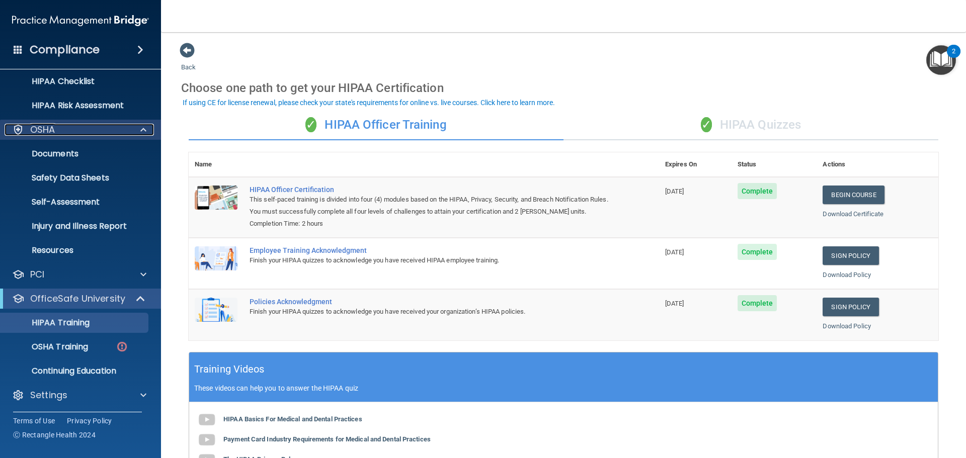
scroll to position [152, 0]
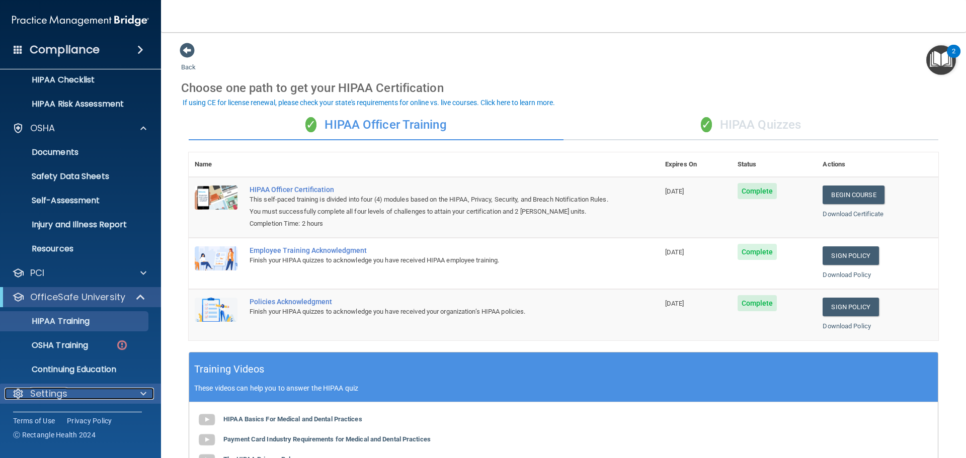
click at [67, 389] on p "Settings" at bounding box center [48, 394] width 37 height 12
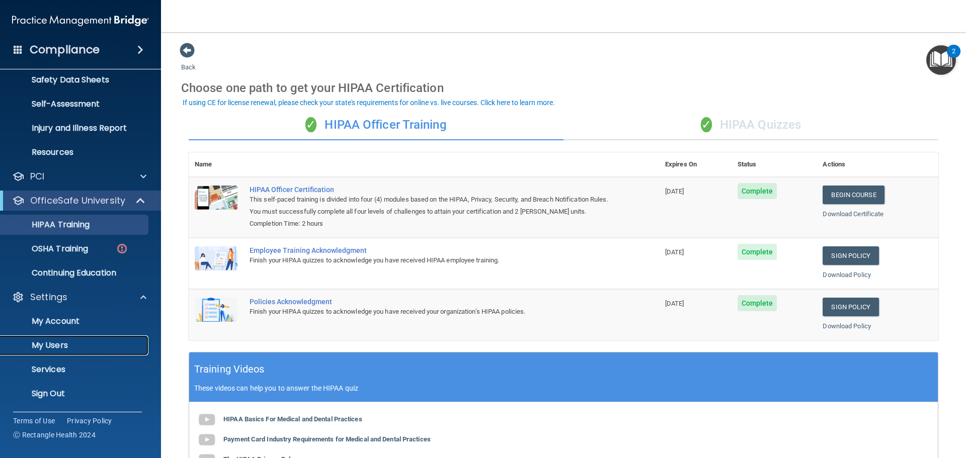
click at [66, 349] on p "My Users" at bounding box center [75, 346] width 137 height 10
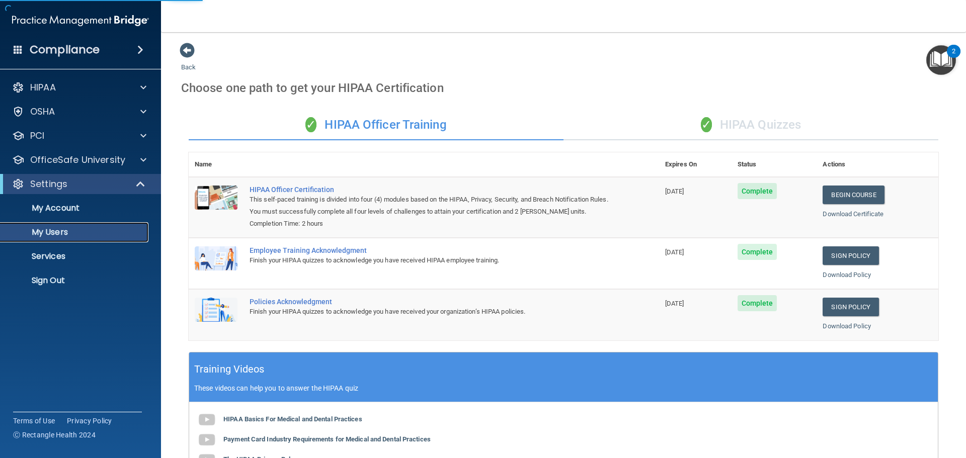
select select "20"
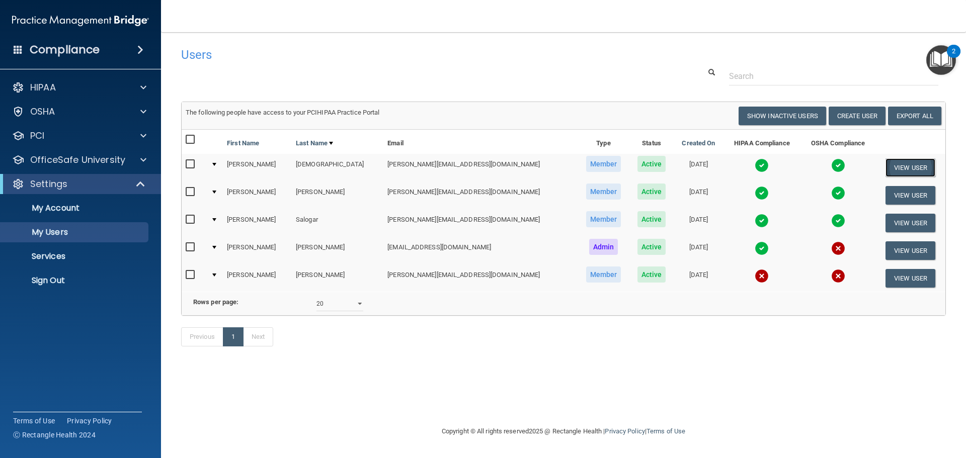
click at [914, 170] on button "View User" at bounding box center [911, 167] width 50 height 19
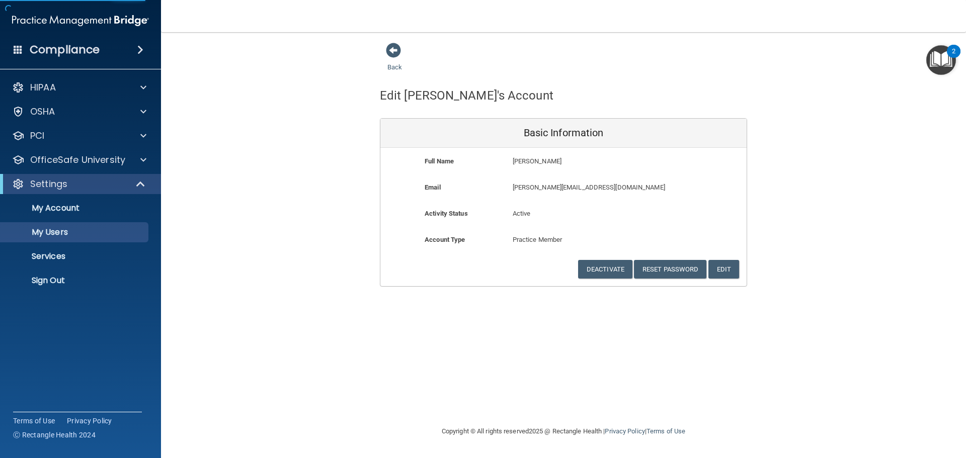
select select "20"
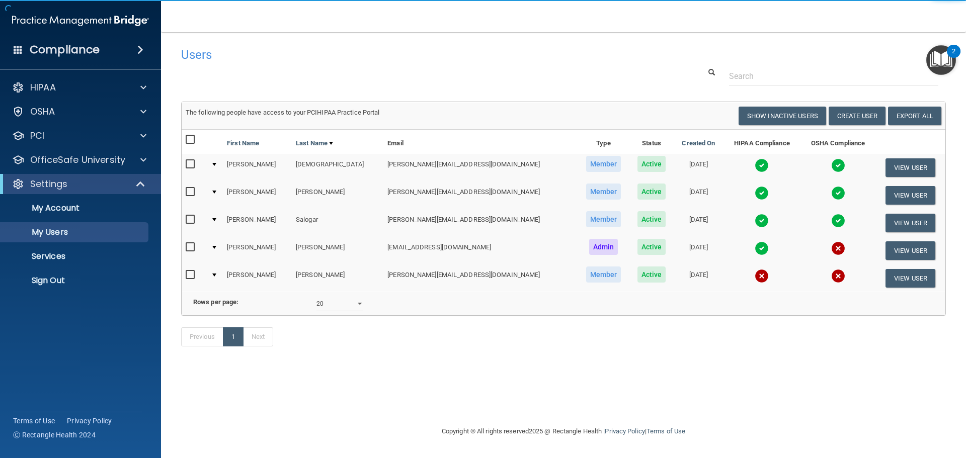
click at [755, 162] on img at bounding box center [762, 165] width 14 height 14
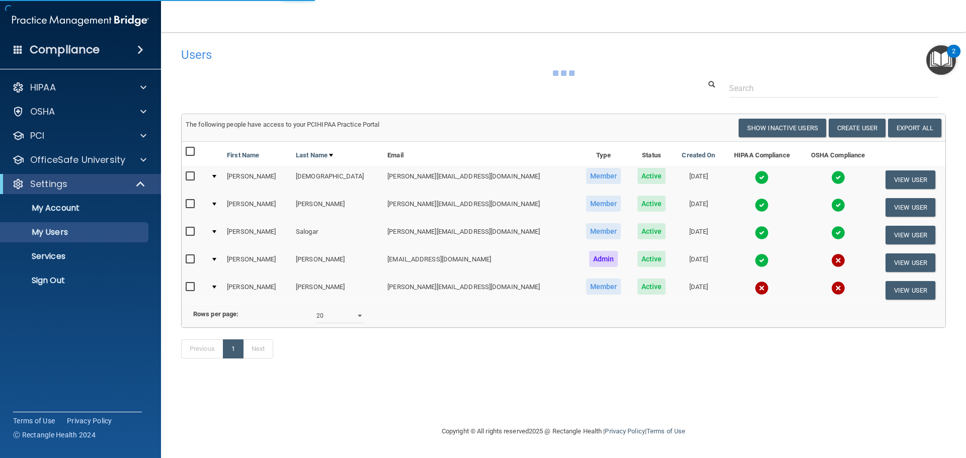
click at [755, 176] on img at bounding box center [762, 178] width 14 height 14
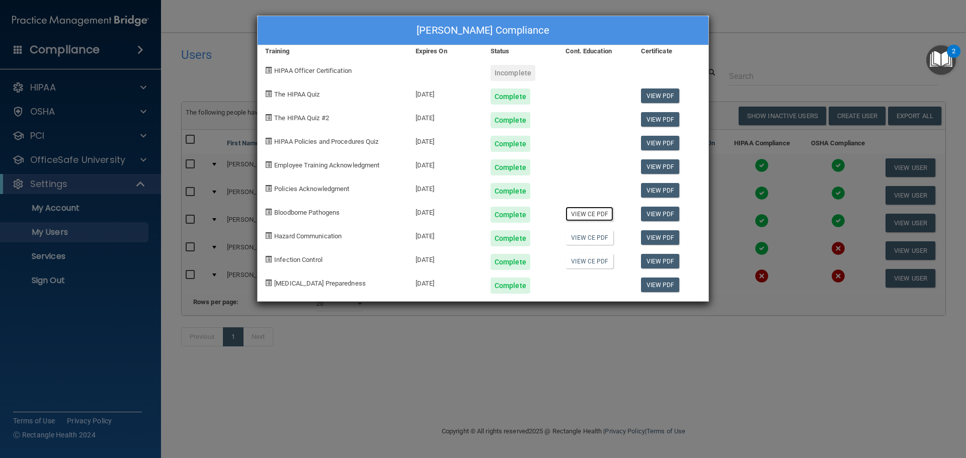
click at [599, 216] on link "View CE PDF" at bounding box center [590, 214] width 48 height 15
click at [736, 51] on div "[PERSON_NAME] Compliance Training Expires On Status Cont. Education Certificate…" at bounding box center [483, 229] width 966 height 458
click at [255, 20] on div "[PERSON_NAME] Compliance Training Expires On Status Cont. Education Certificate…" at bounding box center [483, 229] width 966 height 458
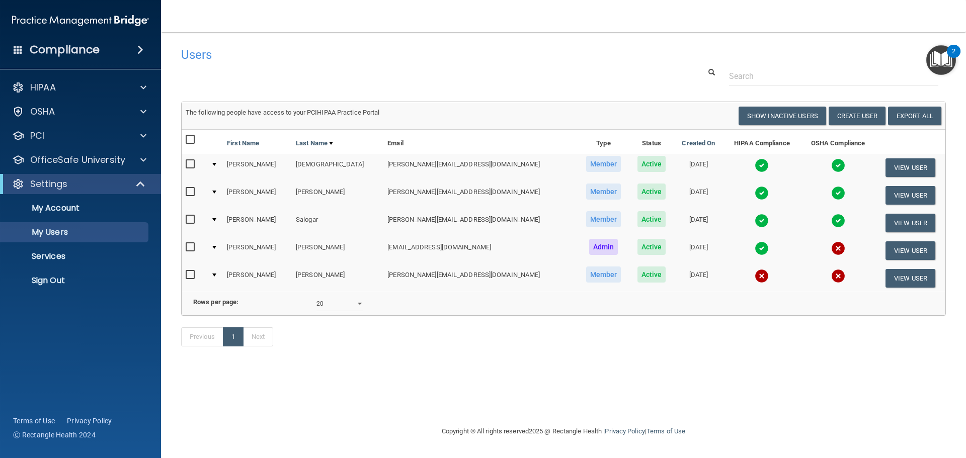
click at [831, 164] on img at bounding box center [838, 165] width 14 height 14
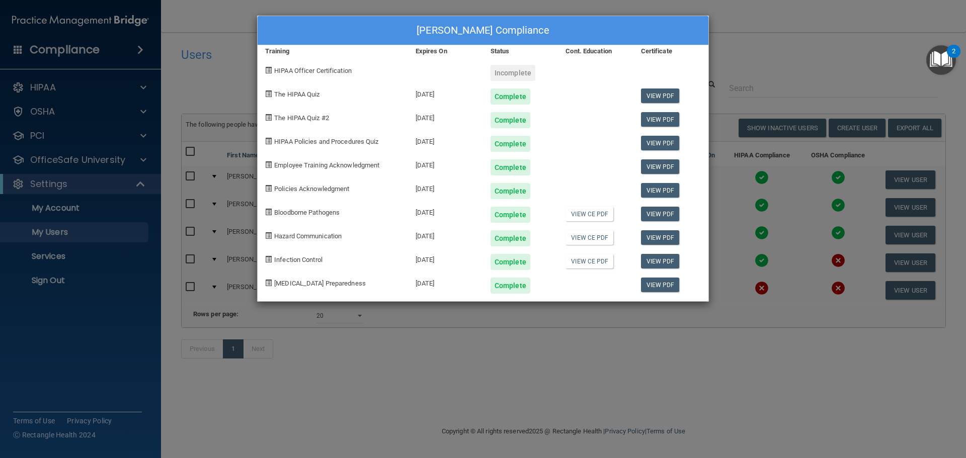
click at [832, 59] on div "[PERSON_NAME] Compliance Training Expires On Status Cont. Education Certificate…" at bounding box center [483, 229] width 966 height 458
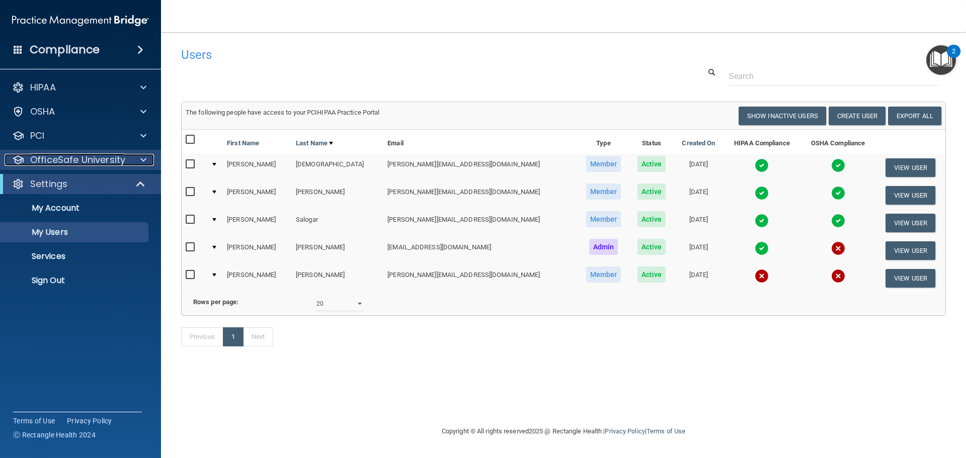
click at [96, 157] on p "OfficeSafe University" at bounding box center [77, 160] width 95 height 12
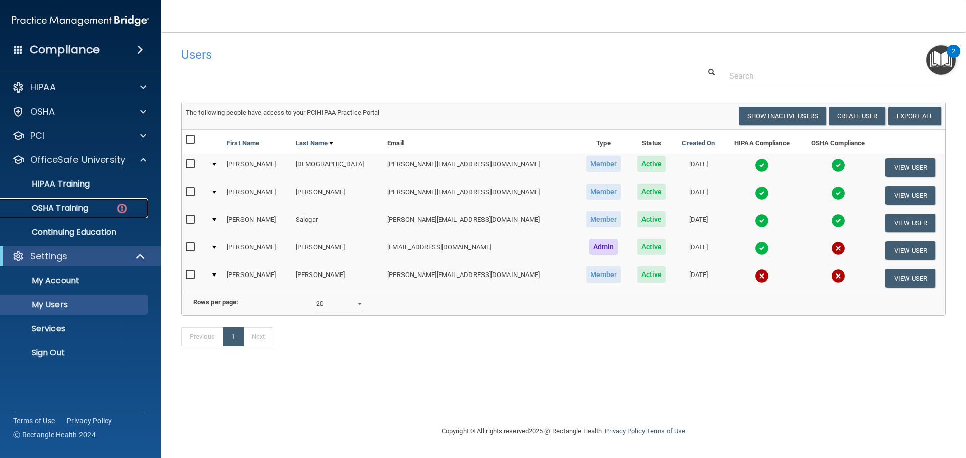
click at [98, 203] on link "OSHA Training" at bounding box center [69, 208] width 158 height 20
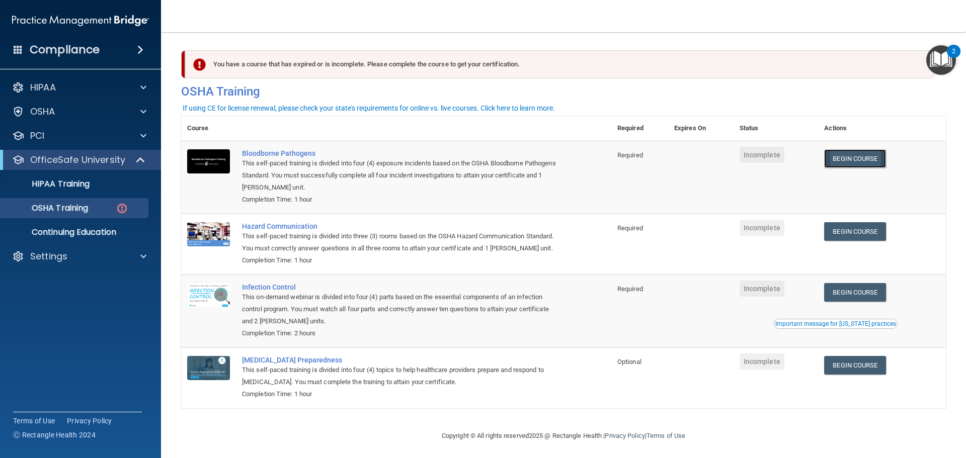
click at [885, 156] on link "Begin Course" at bounding box center [854, 158] width 61 height 19
click at [53, 88] on p "HIPAA" at bounding box center [43, 88] width 26 height 12
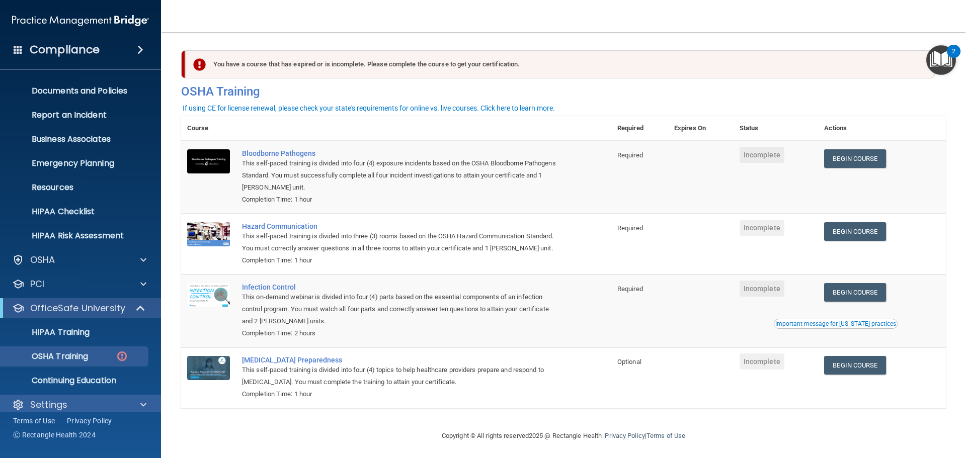
scroll to position [32, 0]
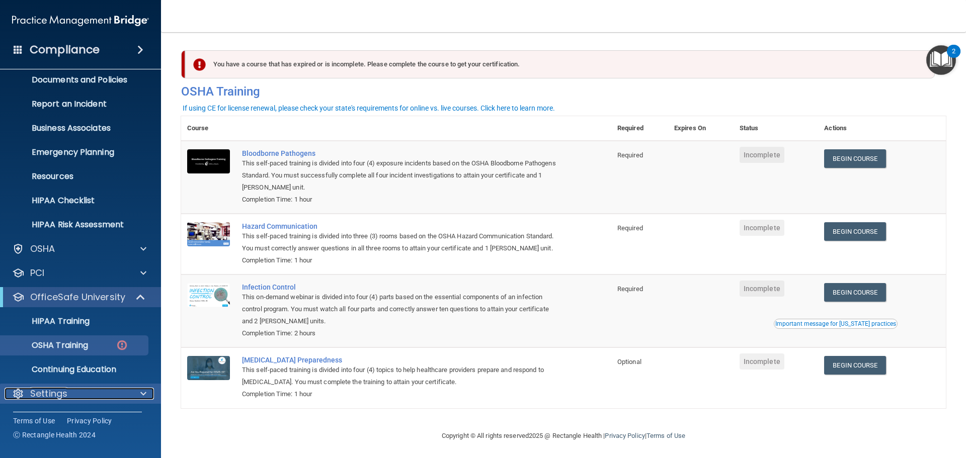
click at [78, 396] on div "Settings" at bounding box center [67, 394] width 125 height 12
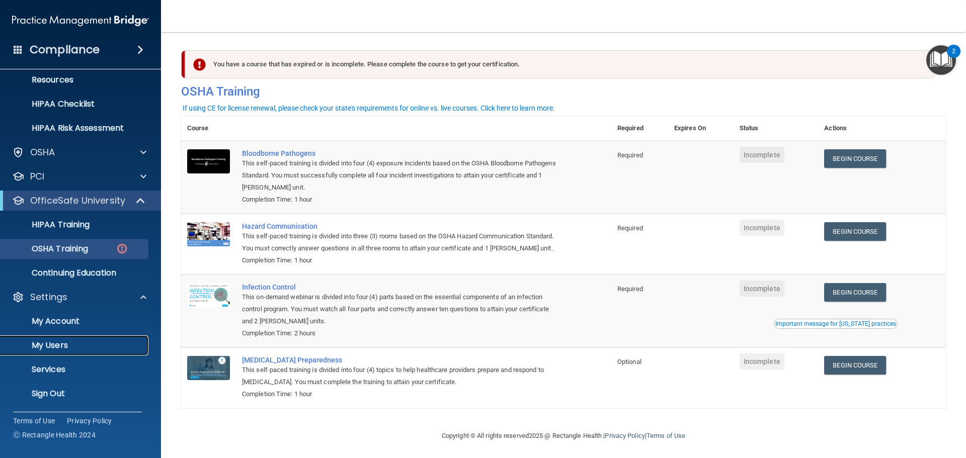
click at [60, 345] on p "My Users" at bounding box center [75, 346] width 137 height 10
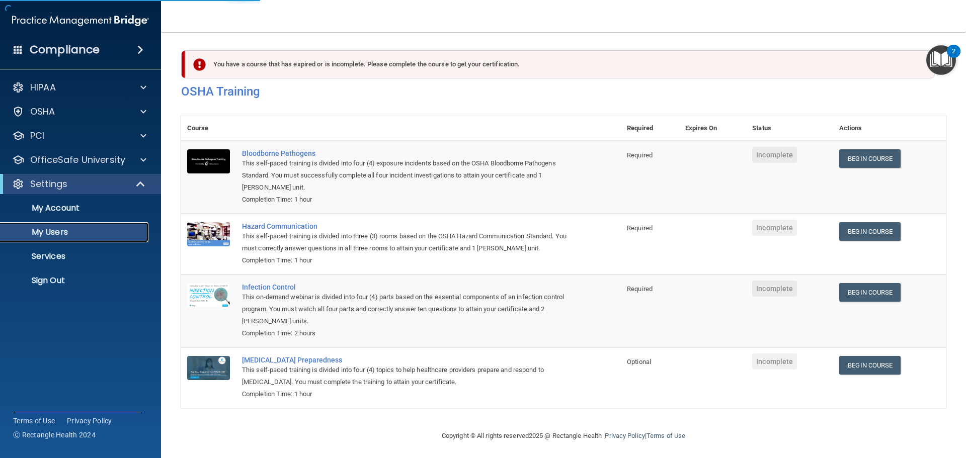
select select "20"
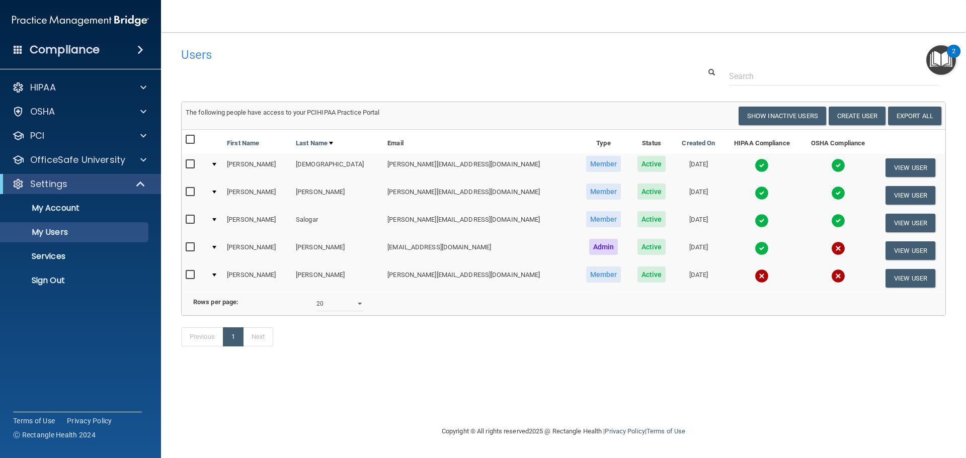
click at [831, 249] on img at bounding box center [838, 249] width 14 height 14
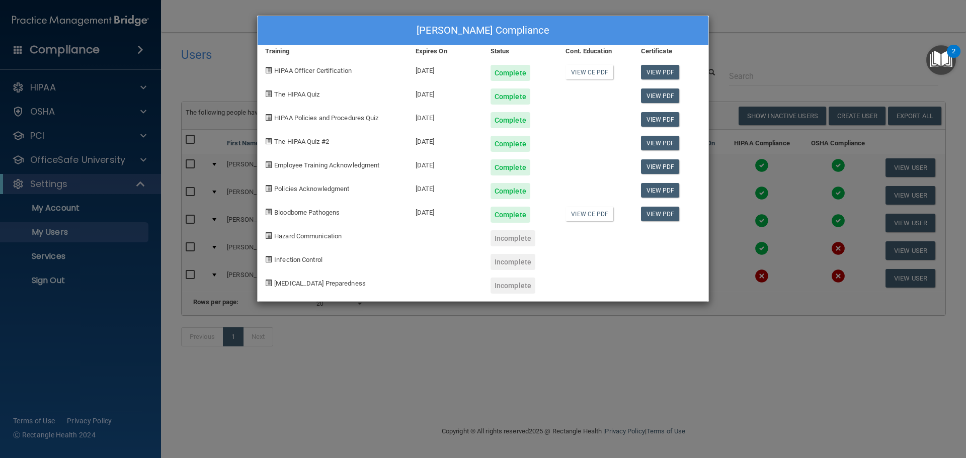
click at [569, 357] on div "[PERSON_NAME] Compliance Training Expires On Status Cont. Education Certificate…" at bounding box center [483, 229] width 966 height 458
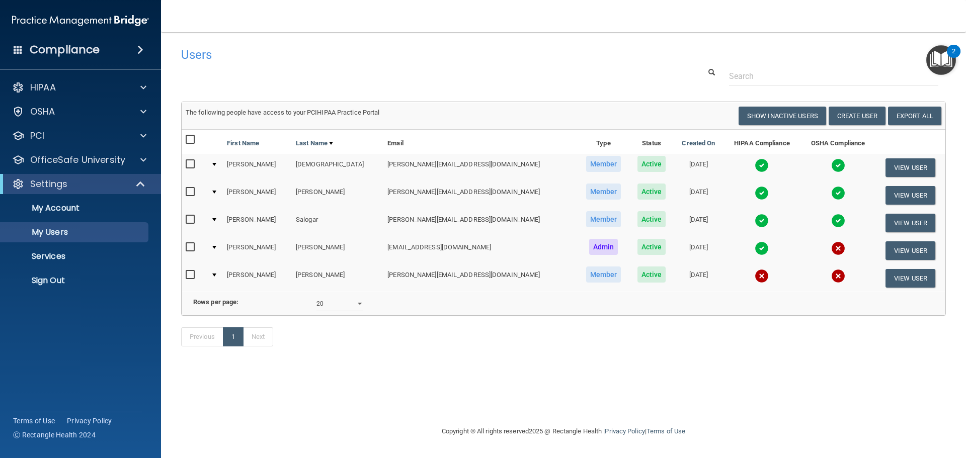
click at [755, 249] on img at bounding box center [762, 249] width 14 height 14
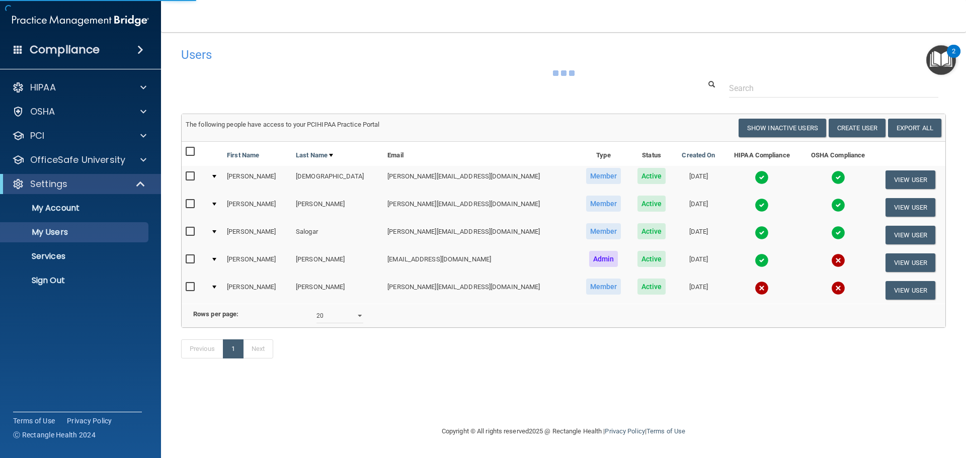
click at [831, 256] on img at bounding box center [838, 261] width 14 height 14
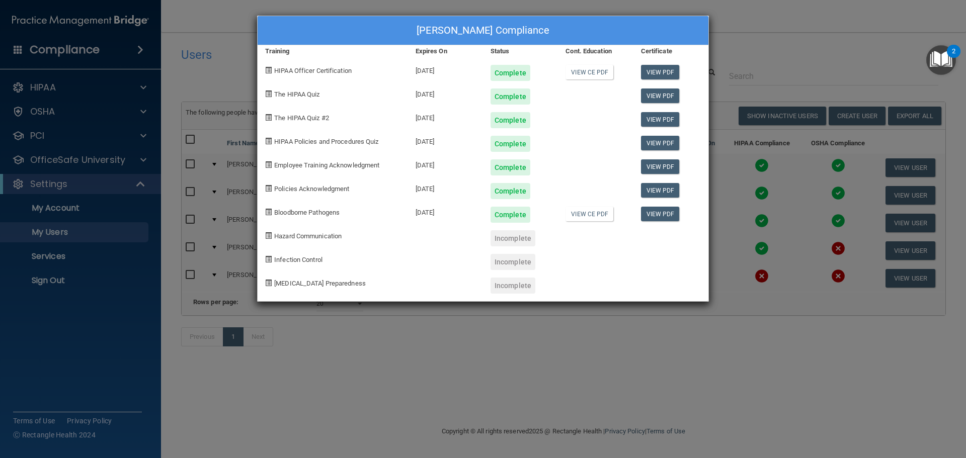
click at [657, 387] on div "[PERSON_NAME] Compliance Training Expires On Status Cont. Education Certificate…" at bounding box center [483, 229] width 966 height 458
click at [792, 30] on div "[PERSON_NAME] Compliance Training Expires On Status Cont. Education Certificate…" at bounding box center [483, 229] width 966 height 458
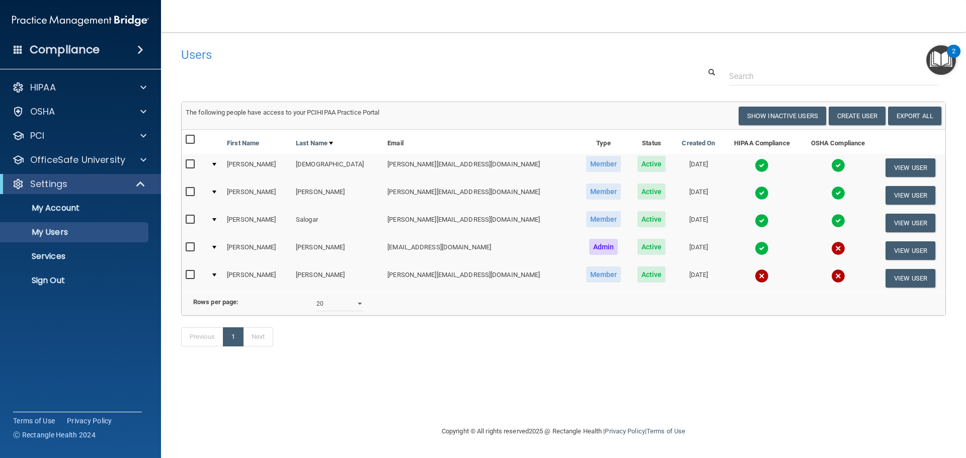
click at [831, 244] on img at bounding box center [838, 249] width 14 height 14
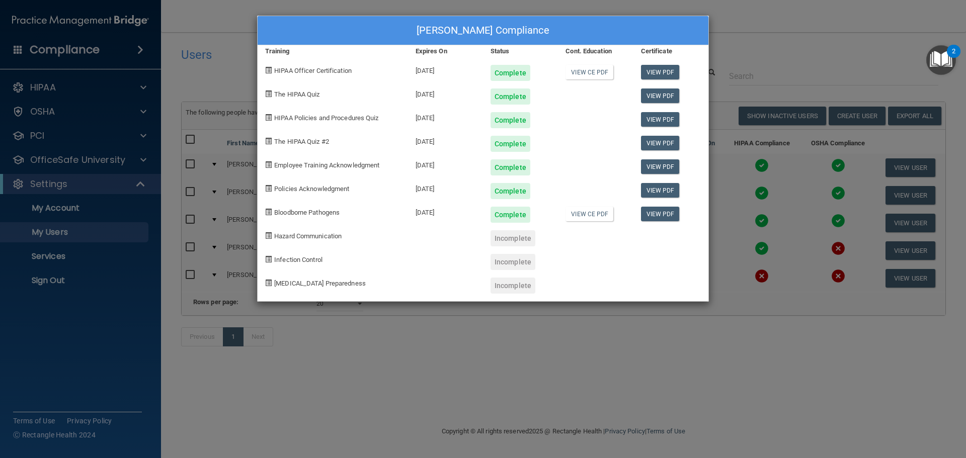
click at [324, 236] on span "Hazard Communication" at bounding box center [307, 236] width 67 height 8
click at [492, 243] on div "Incomplete" at bounding box center [513, 238] width 45 height 16
click at [519, 240] on div "Incomplete" at bounding box center [513, 238] width 45 height 16
click at [697, 369] on div "[PERSON_NAME] Compliance Training Expires On Status Cont. Education Certificate…" at bounding box center [483, 229] width 966 height 458
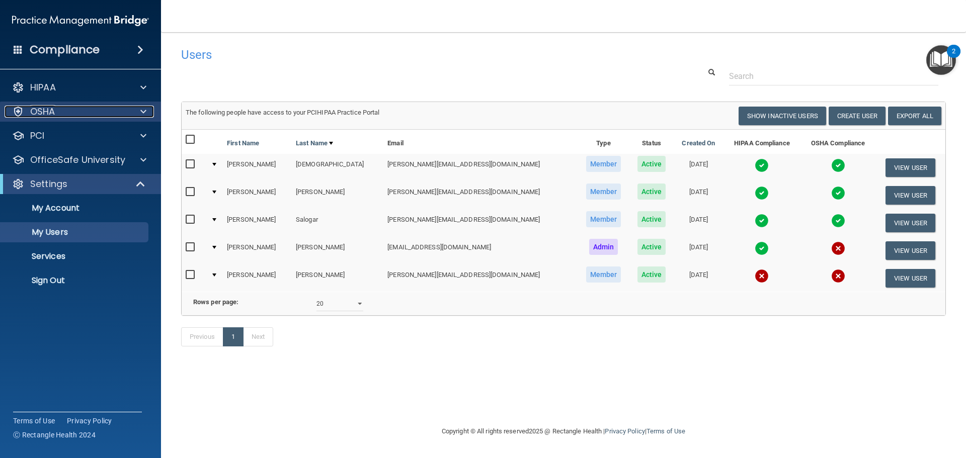
click at [74, 111] on div "OSHA" at bounding box center [67, 112] width 125 height 12
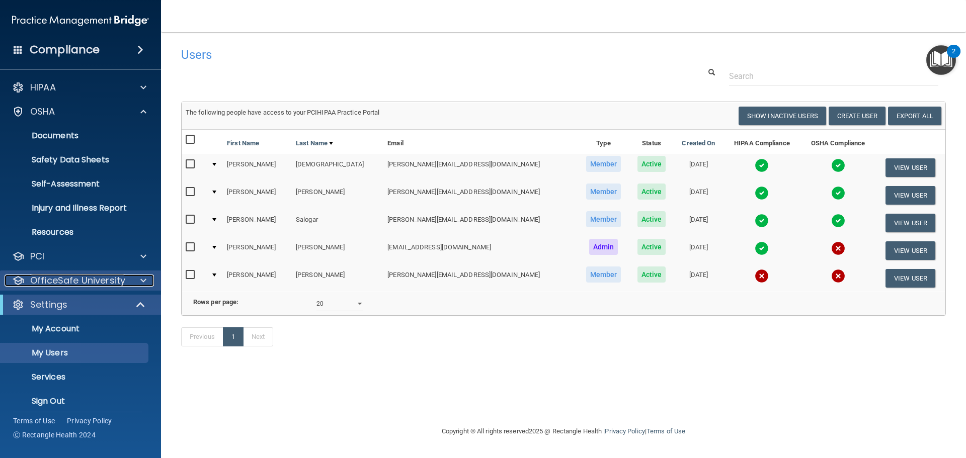
click at [73, 278] on p "OfficeSafe University" at bounding box center [77, 281] width 95 height 12
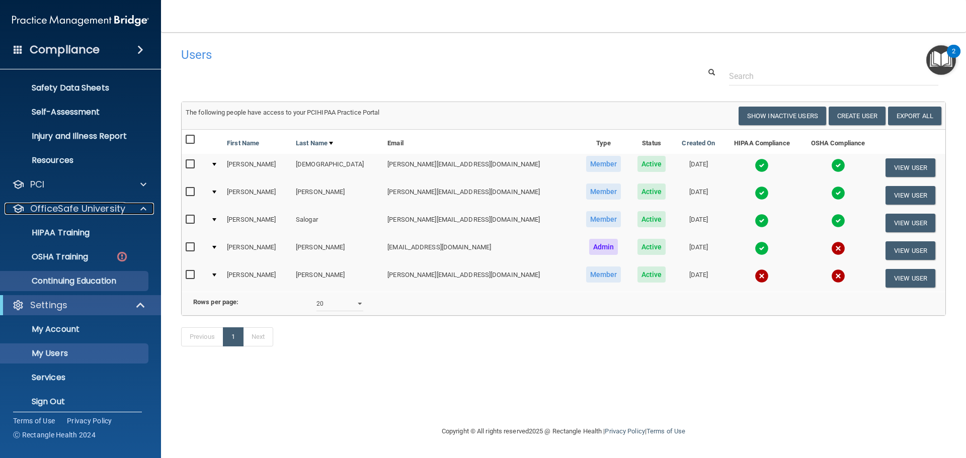
scroll to position [79, 0]
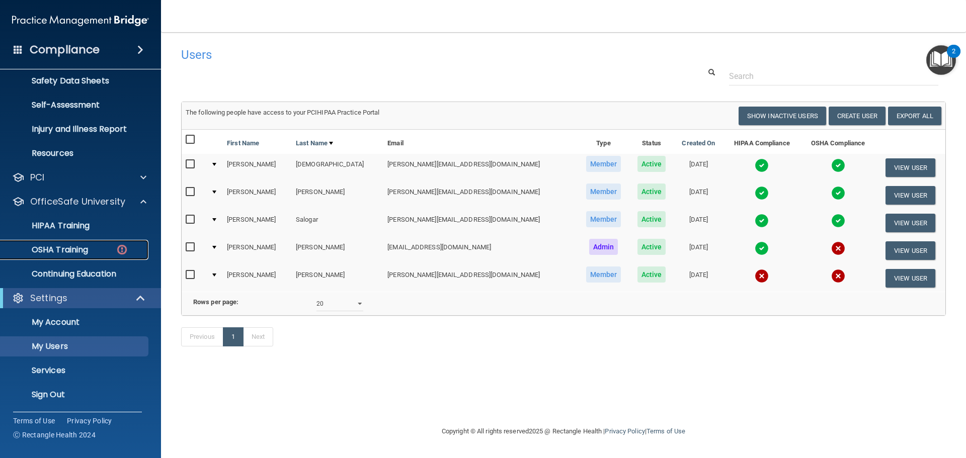
click at [88, 250] on p "OSHA Training" at bounding box center [48, 250] width 82 height 10
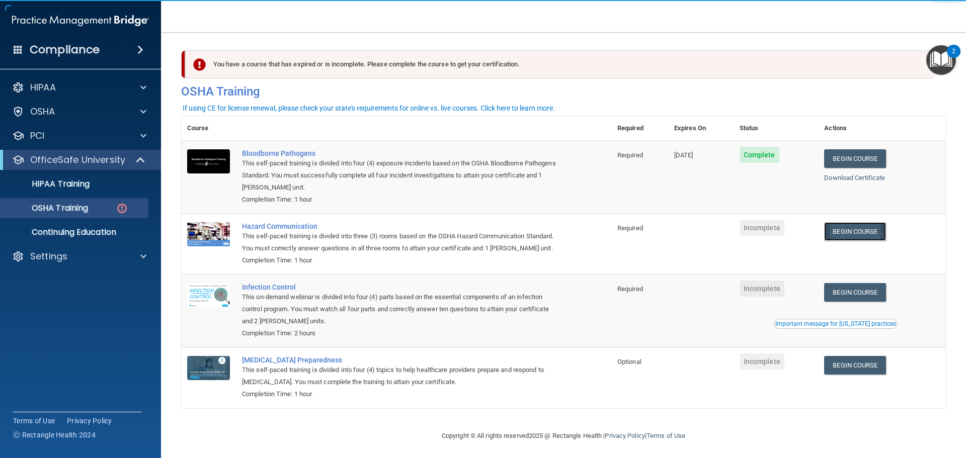
click at [872, 229] on link "Begin Course" at bounding box center [854, 231] width 61 height 19
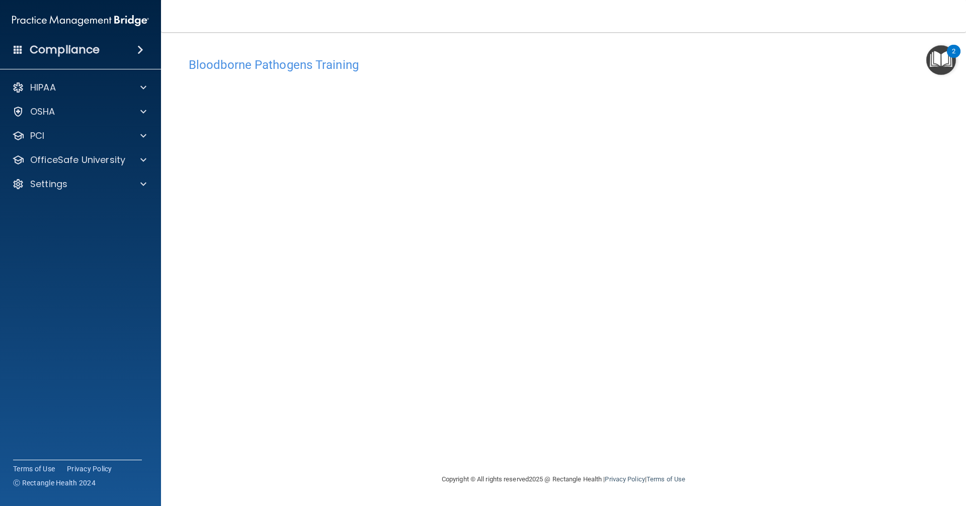
click at [945, 52] on img "Open Resource Center, 2 new notifications" at bounding box center [941, 60] width 30 height 30
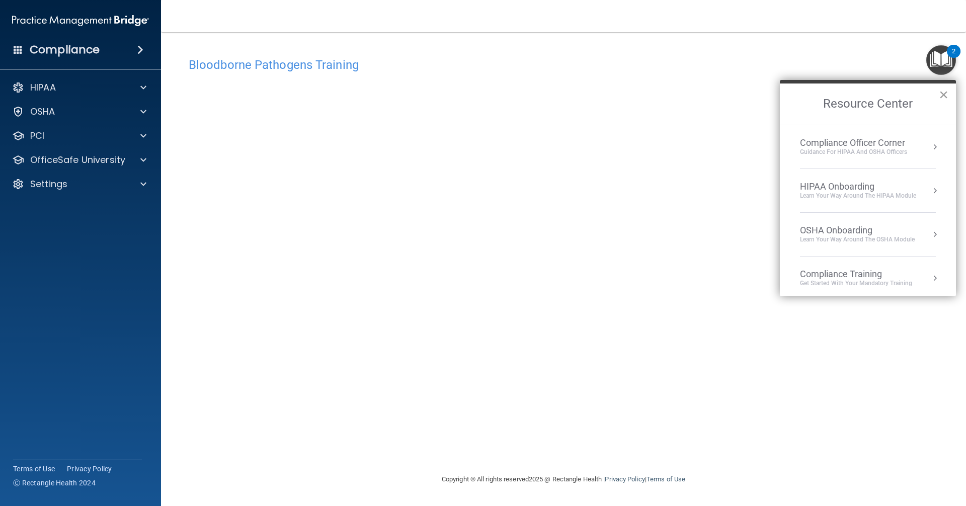
click at [942, 90] on button "×" at bounding box center [944, 95] width 10 height 16
